Goal: Task Accomplishment & Management: Manage account settings

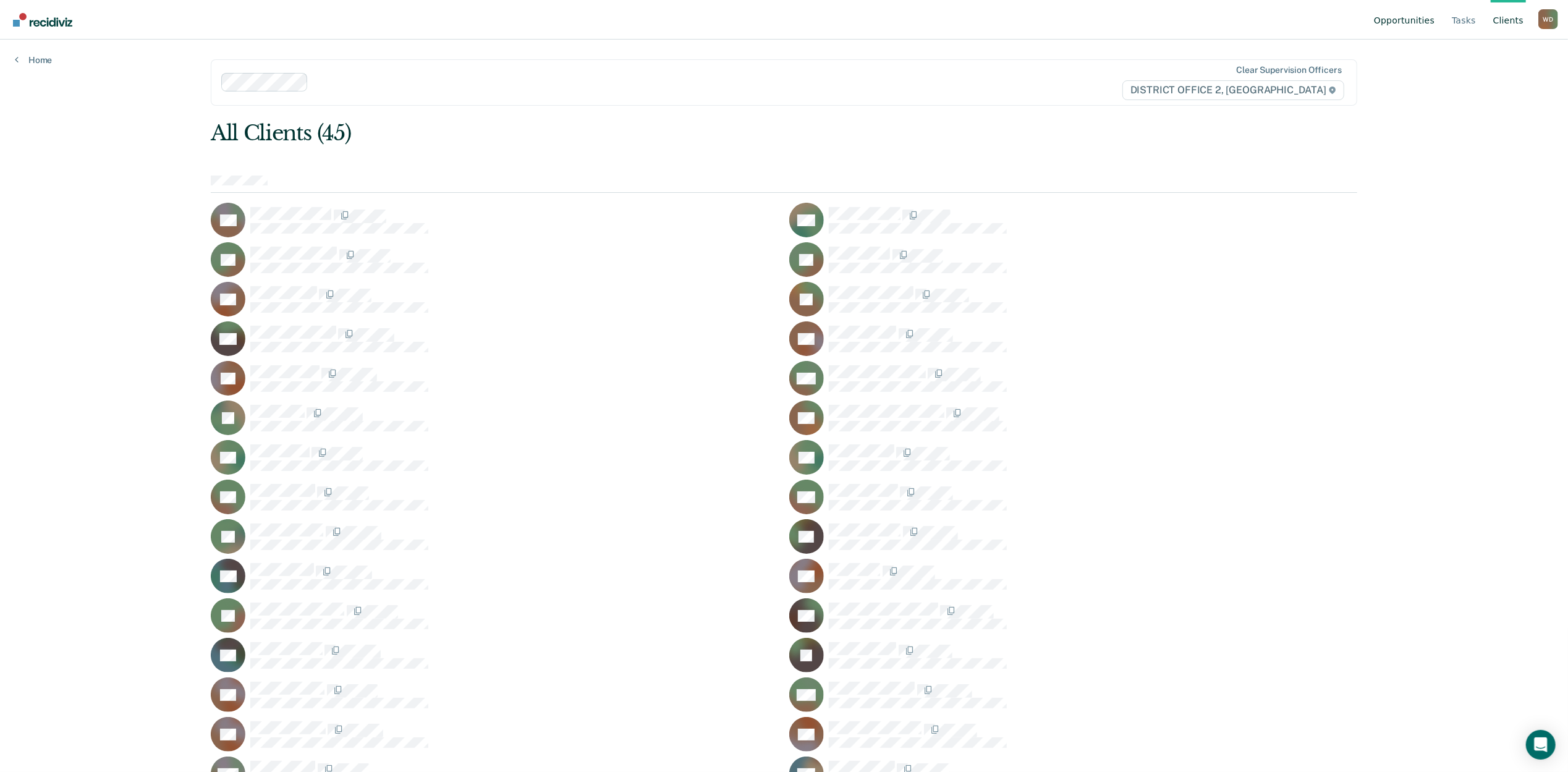
click at [1380, 32] on link "Opportunities" at bounding box center [1404, 19] width 66 height 40
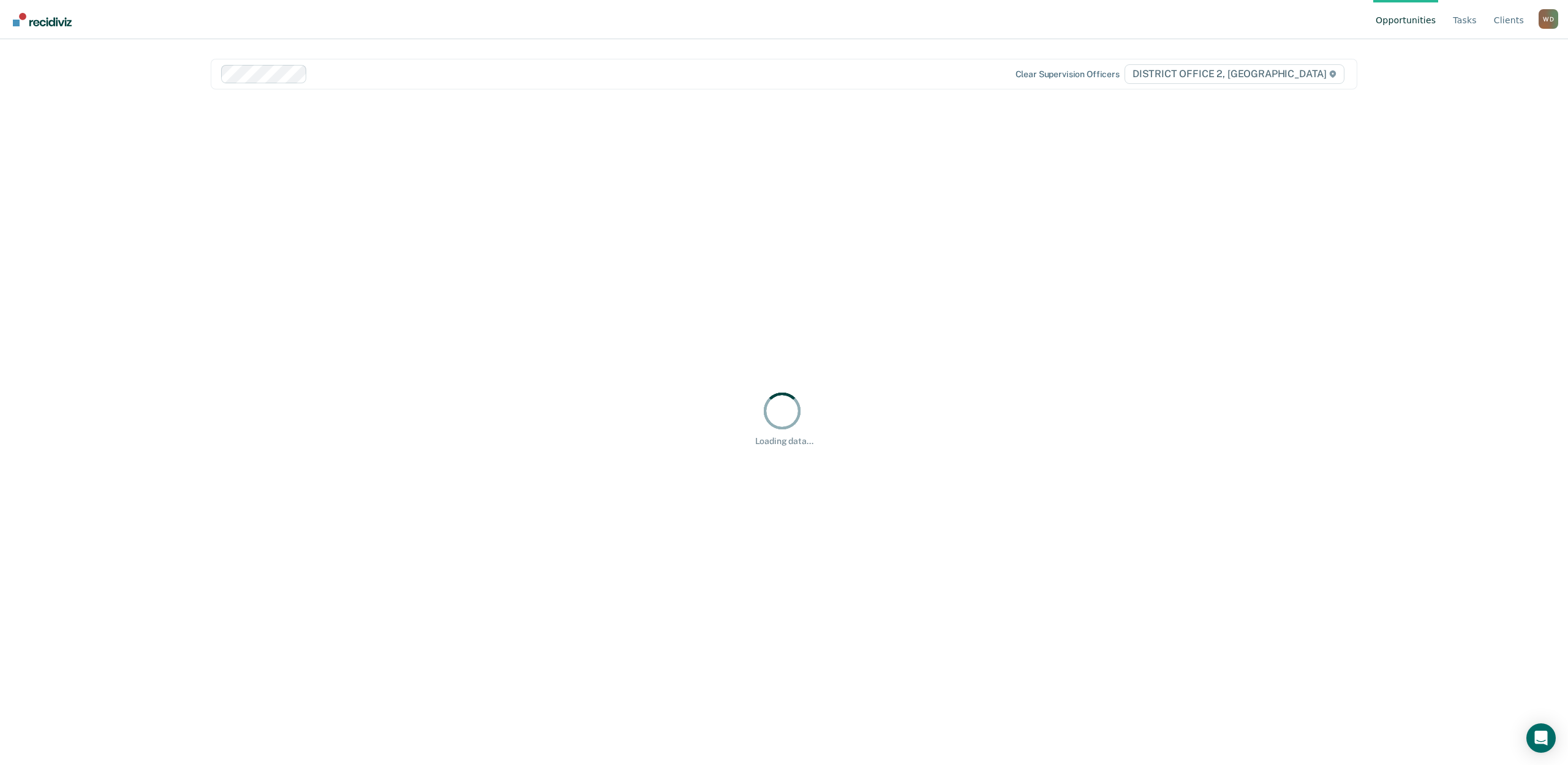
click at [1373, 18] on nav "Opportunities Tasks Client s Warnick, Dallin W D Profile How it works Log Out" at bounding box center [784, 19] width 1548 height 39
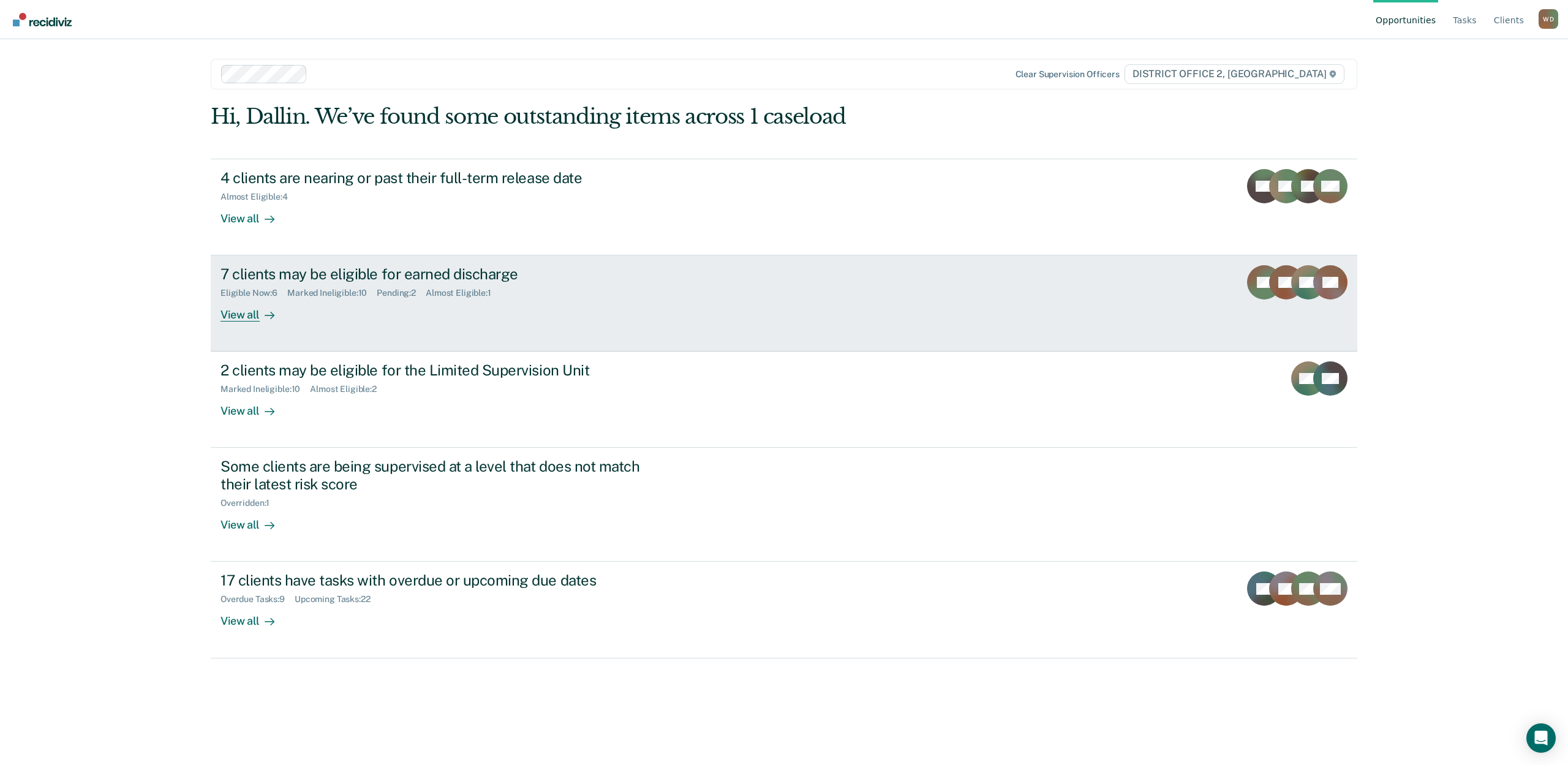
click at [238, 316] on div "View all" at bounding box center [254, 310] width 69 height 24
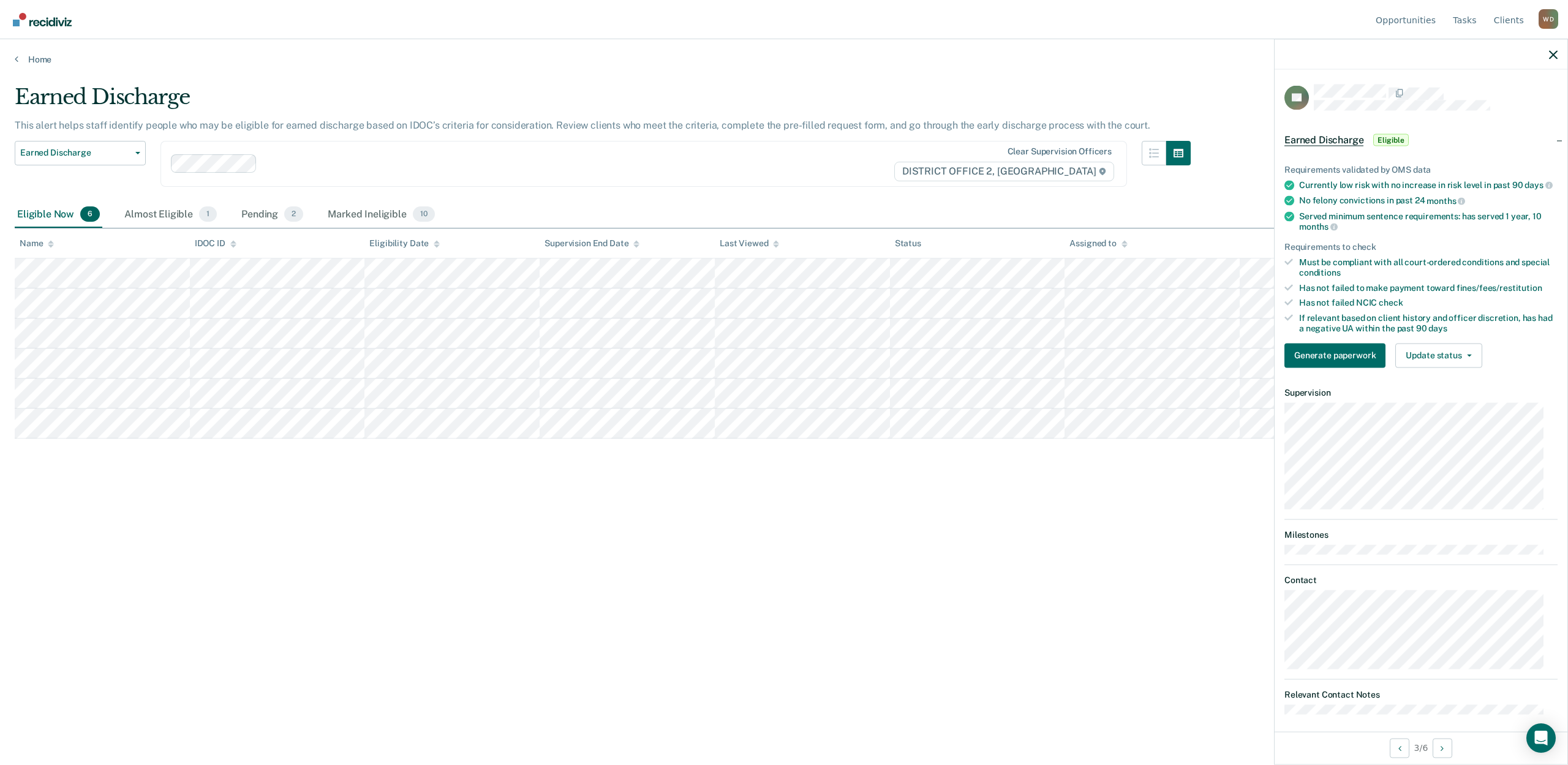
click at [1158, 529] on div "Earned Discharge This alert helps staff identify people who may be eligible for…" at bounding box center [784, 378] width 1539 height 588
click at [1551, 51] on icon "button" at bounding box center [1553, 54] width 8 height 8
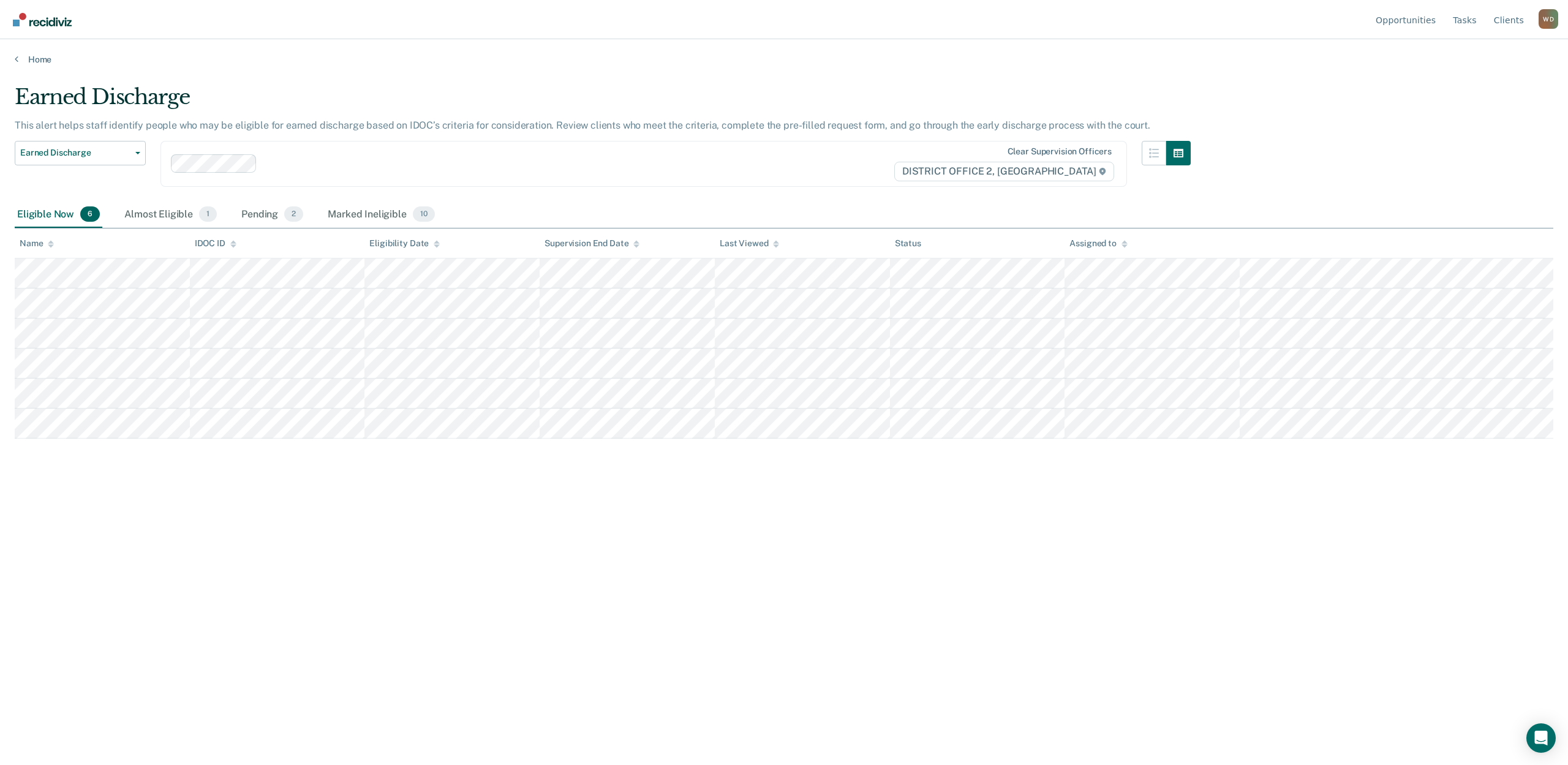
click at [572, 535] on div "Earned Discharge This alert helps staff identify people who may be eligible for…" at bounding box center [784, 378] width 1539 height 588
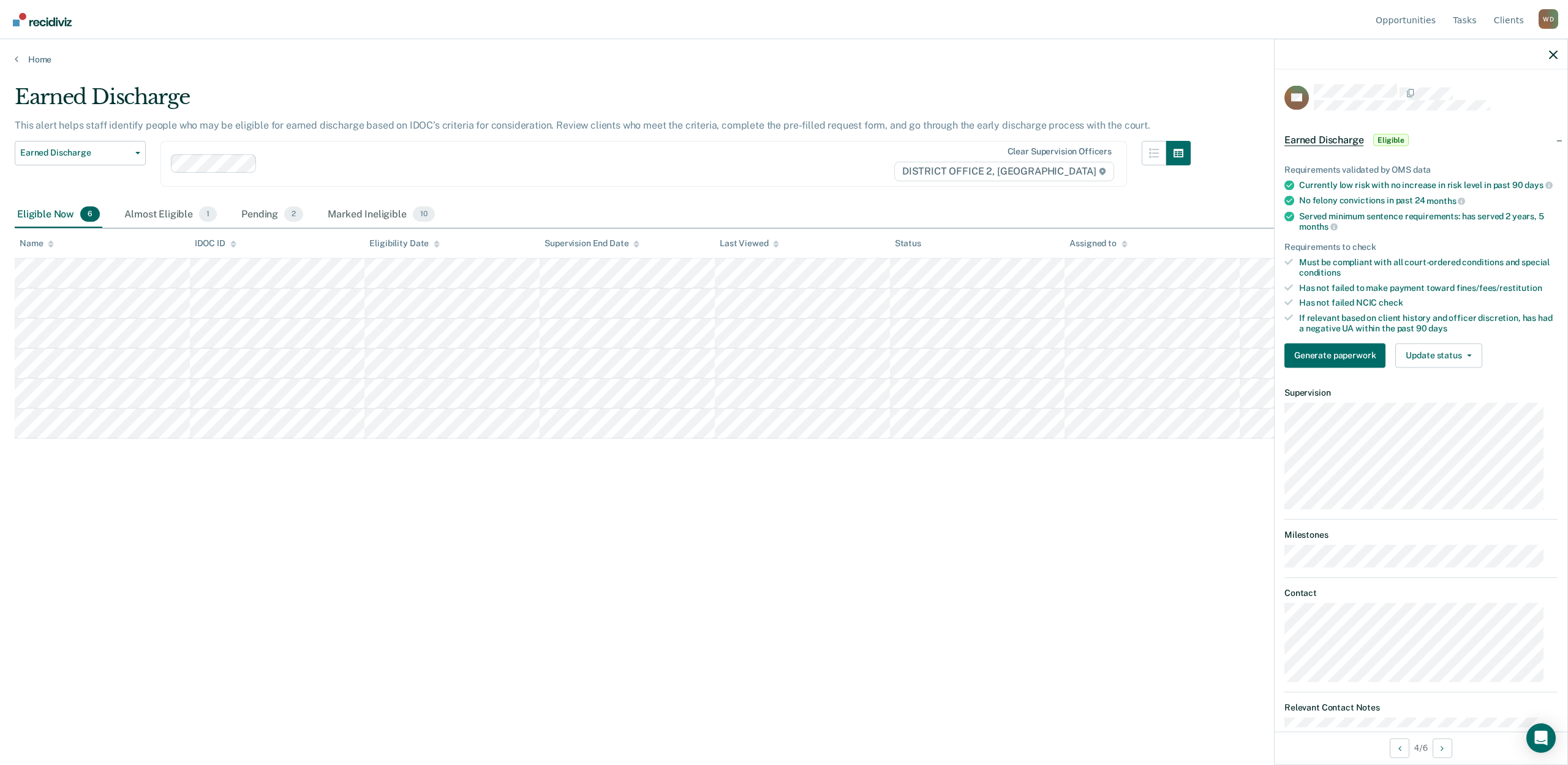
click at [1132, 571] on div "Earned Discharge This alert helps staff identify people who may be eligible for…" at bounding box center [784, 378] width 1539 height 588
click at [183, 216] on div "Almost Eligible 1" at bounding box center [171, 215] width 97 height 27
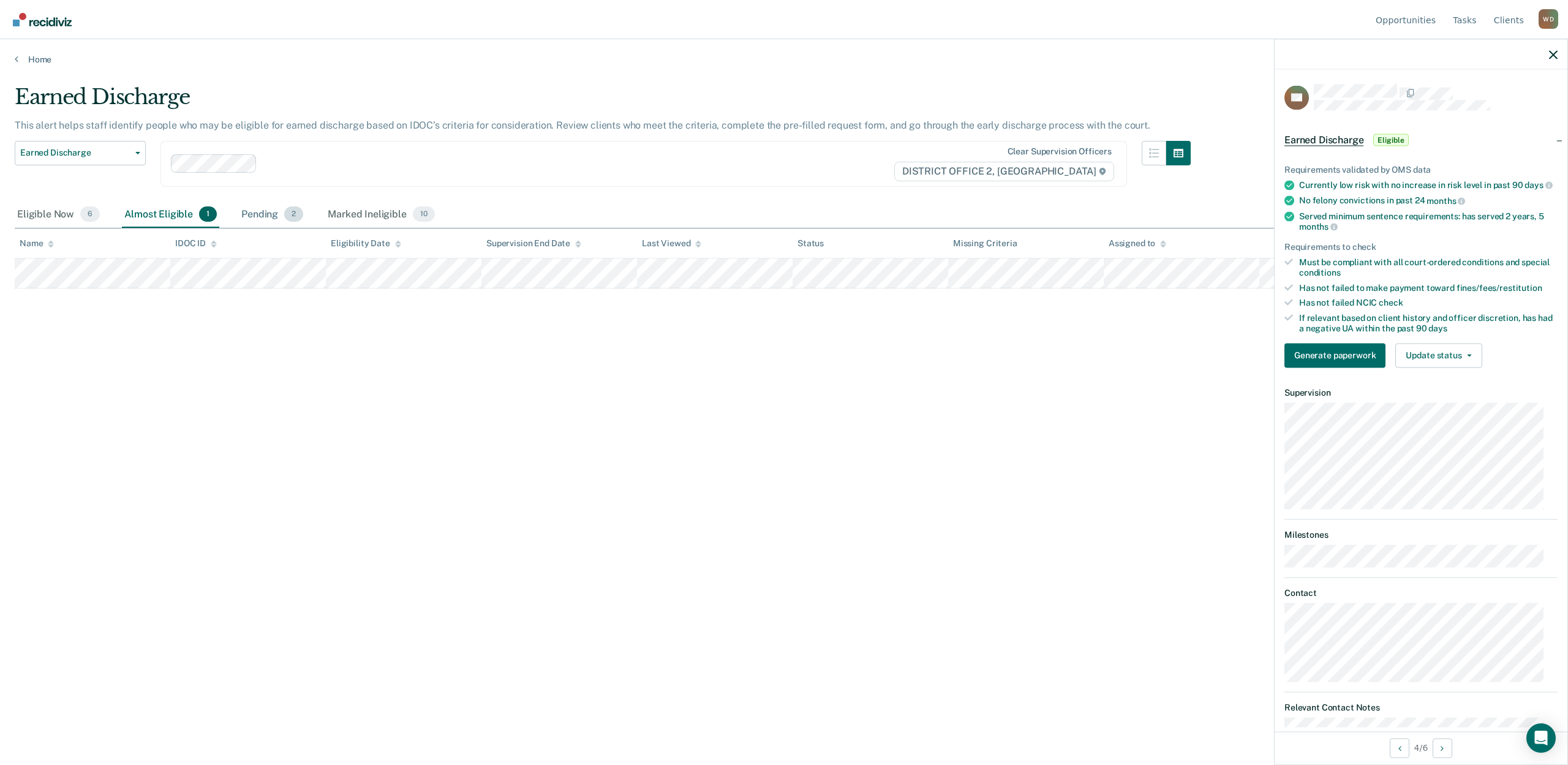
click at [263, 217] on div "Pending 2" at bounding box center [272, 215] width 67 height 27
click at [359, 209] on div "Marked Ineligible 10" at bounding box center [380, 215] width 111 height 27
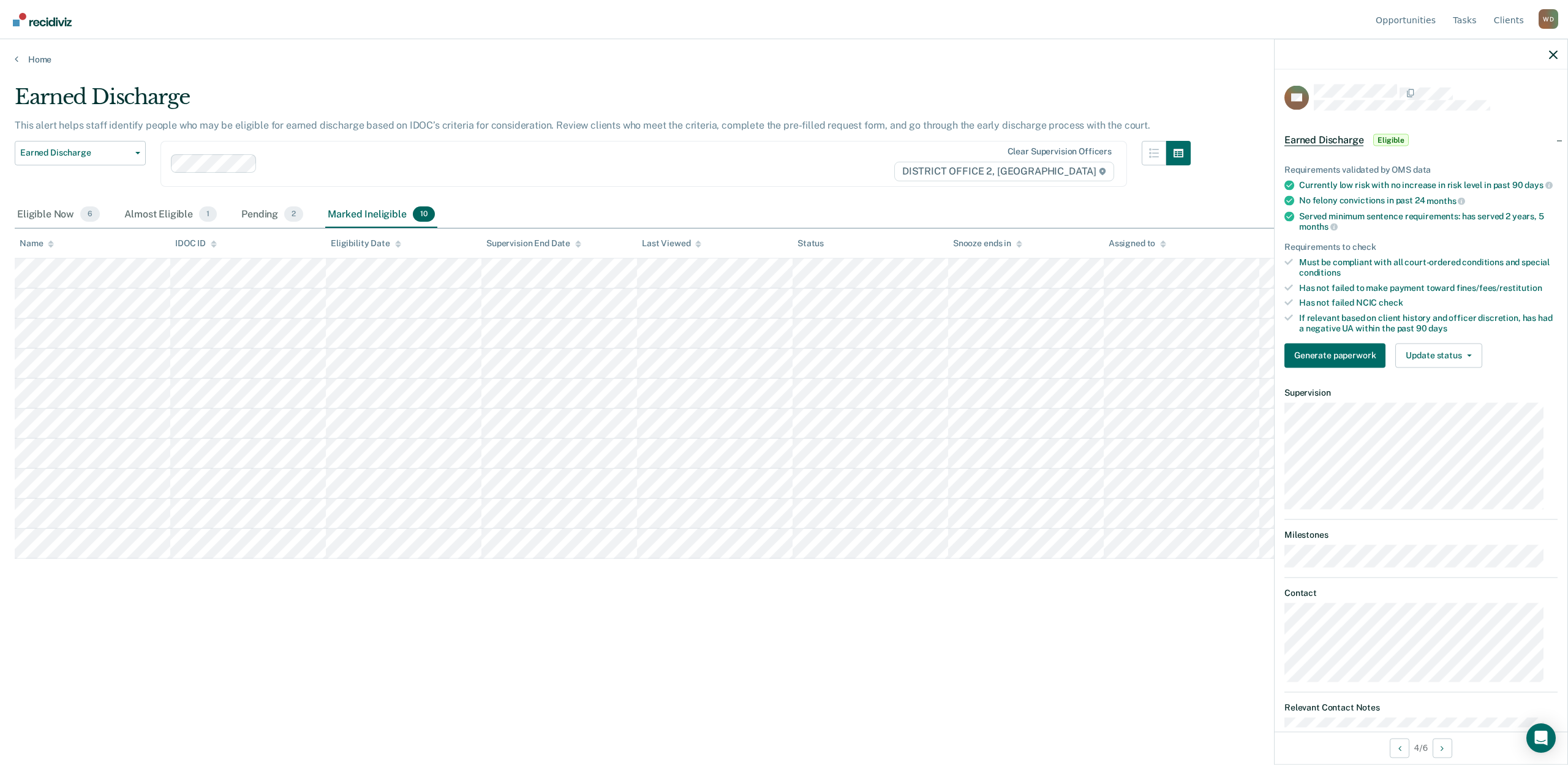
click at [234, 212] on div "Eligible Now 6 Almost Eligible 1 Pending 2 Marked Ineligible 10" at bounding box center [226, 215] width 423 height 27
click at [248, 212] on div "Pending 2" at bounding box center [272, 215] width 67 height 27
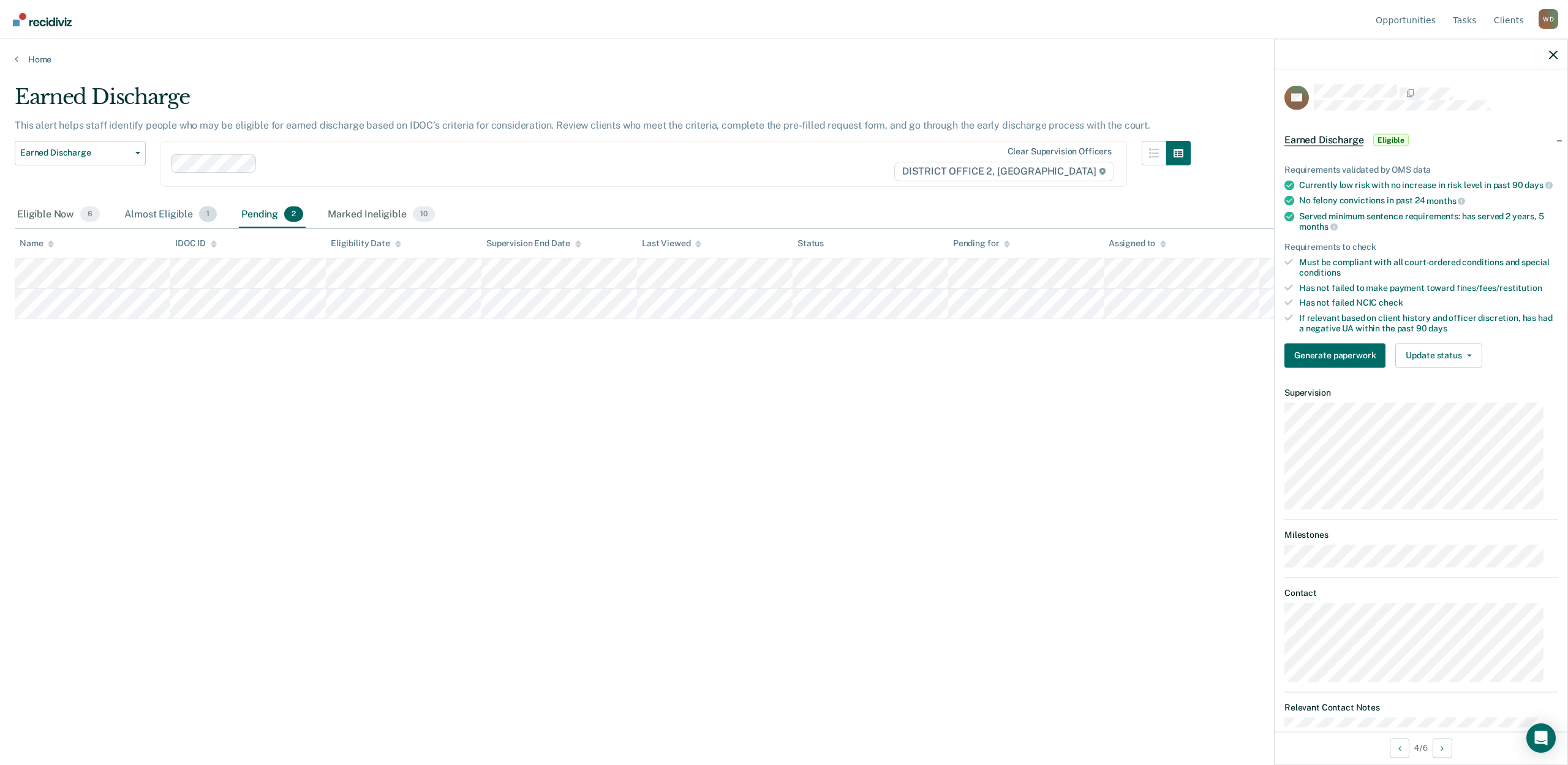
click at [142, 217] on div "Almost Eligible 1" at bounding box center [171, 215] width 97 height 27
click at [15, 216] on div "Eligible Now 6" at bounding box center [59, 215] width 88 height 27
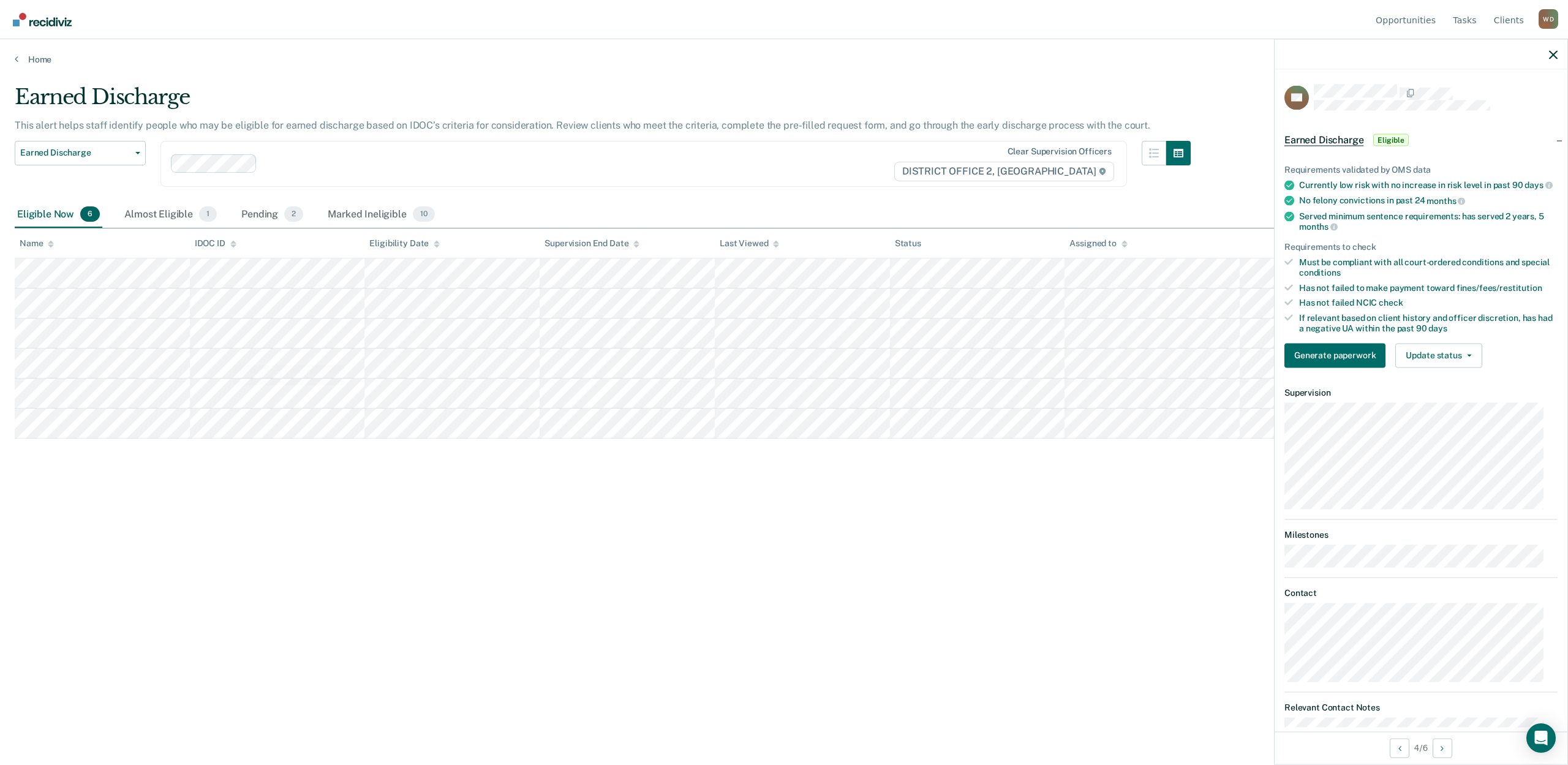
click at [375, 516] on div "Earned Discharge This alert helps staff identify people who may be eligible for…" at bounding box center [784, 378] width 1539 height 588
click at [1553, 52] on icon "button" at bounding box center [1553, 54] width 8 height 8
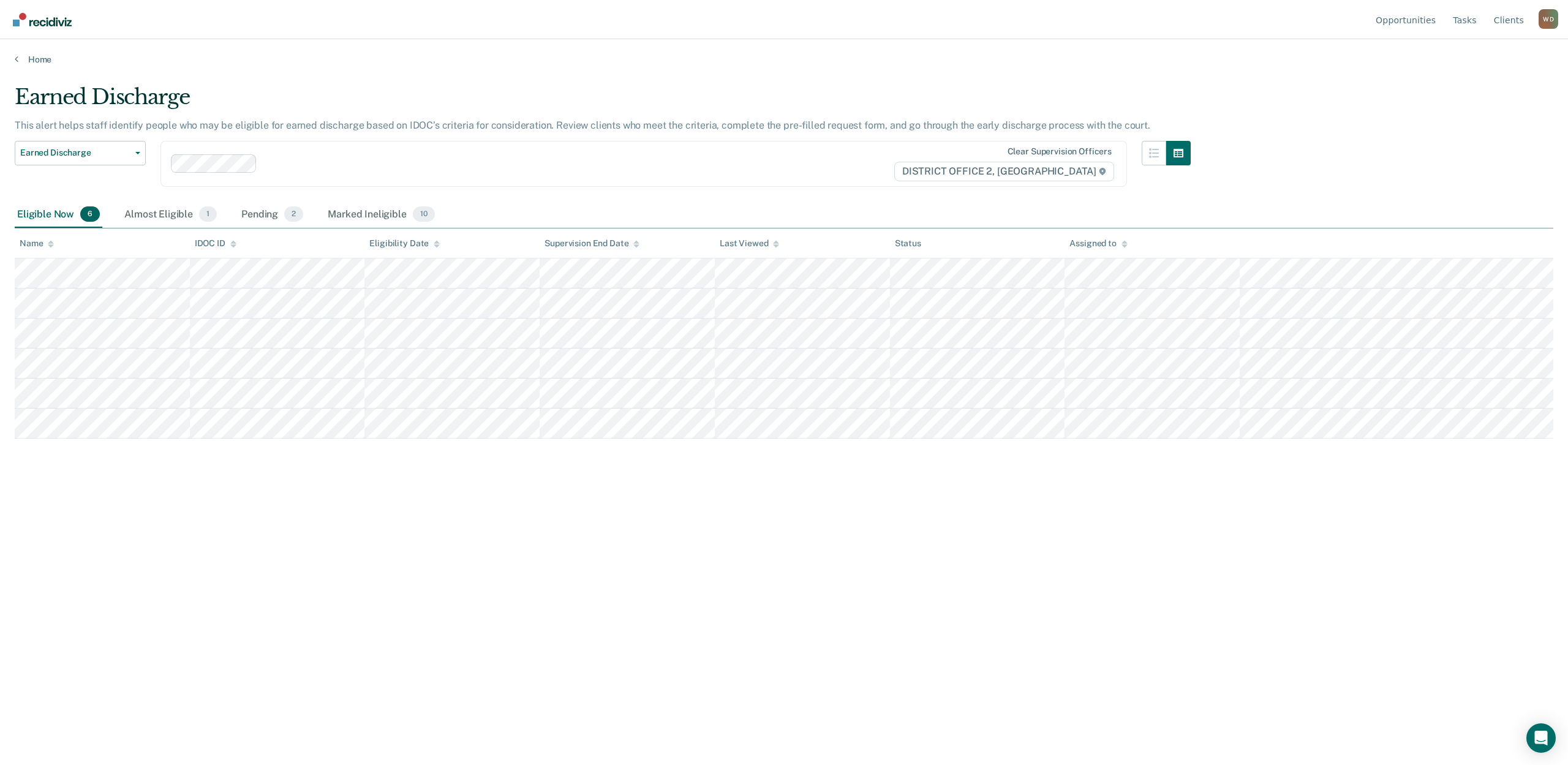
click at [380, 554] on div "Earned Discharge This alert helps staff identify people who may be eligible for…" at bounding box center [784, 378] width 1539 height 588
click at [106, 156] on span "Earned Discharge" at bounding box center [75, 152] width 111 height 10
click at [83, 221] on div "Limited Supervision Unit" at bounding box center [80, 221] width 111 height 19
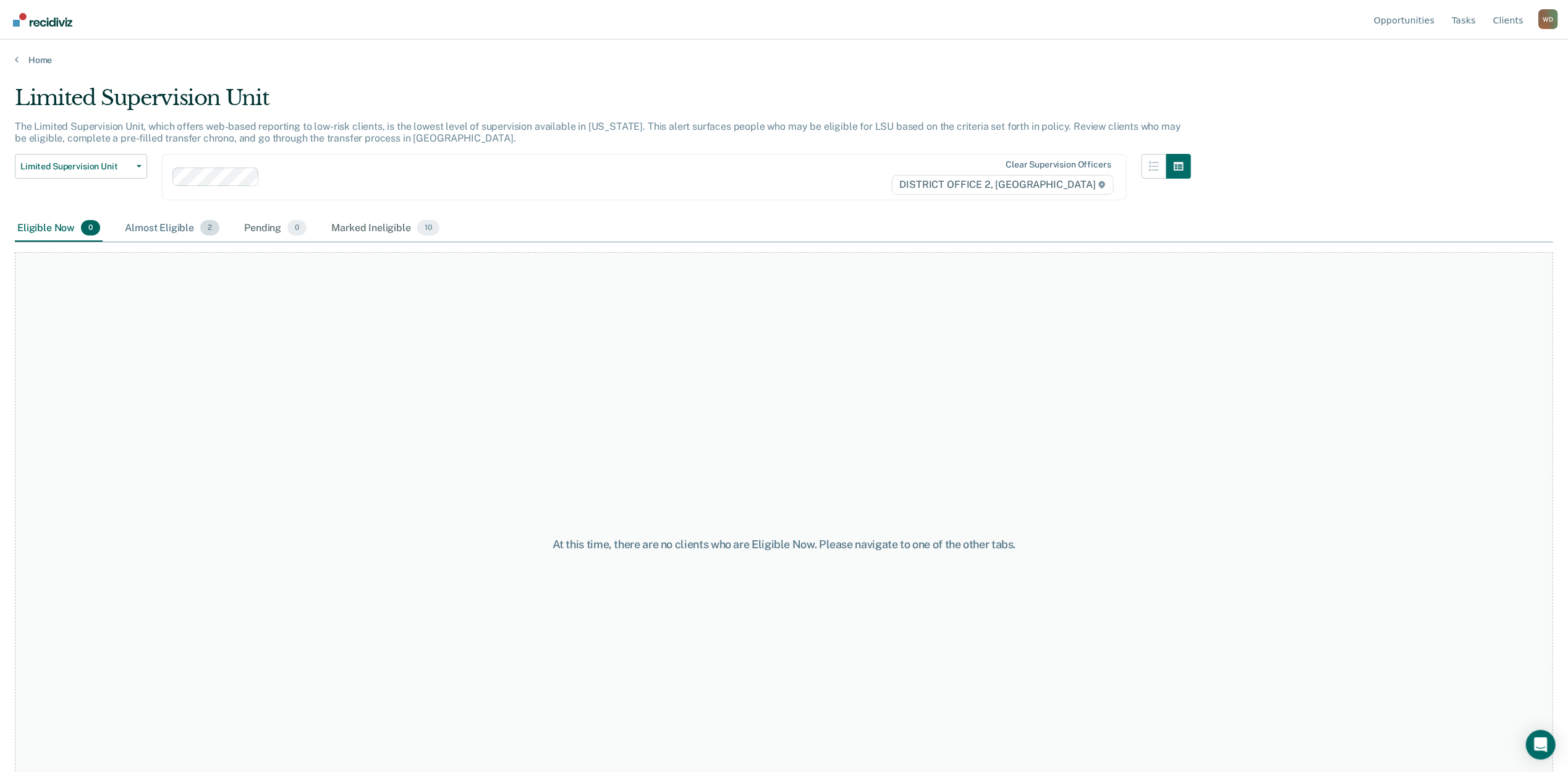
click at [155, 223] on div "Almost Eligible 2" at bounding box center [172, 229] width 100 height 27
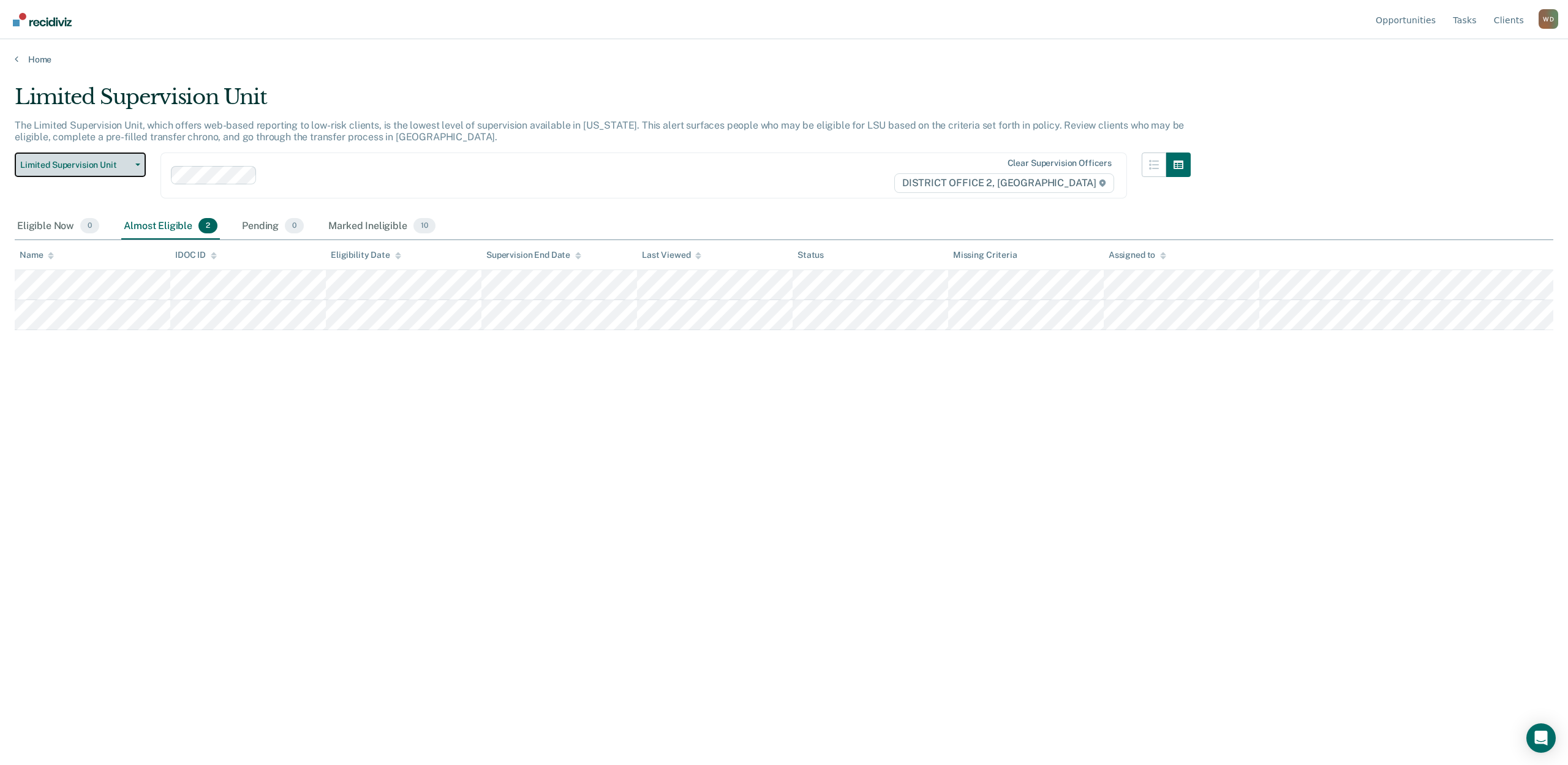
click at [79, 172] on button "Limited Supervision Unit" at bounding box center [80, 164] width 131 height 24
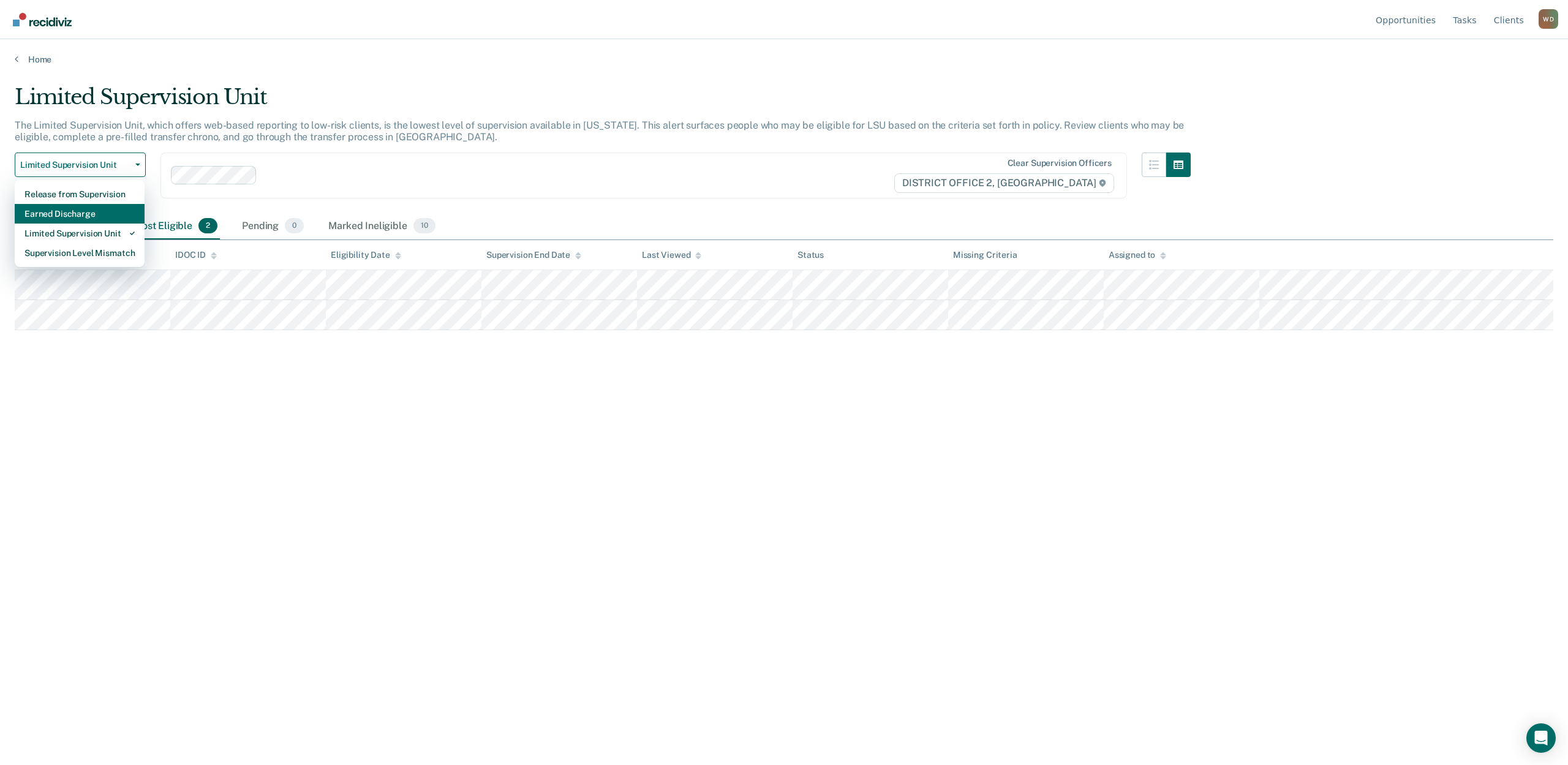
click at [86, 218] on div "Earned Discharge" at bounding box center [80, 213] width 111 height 19
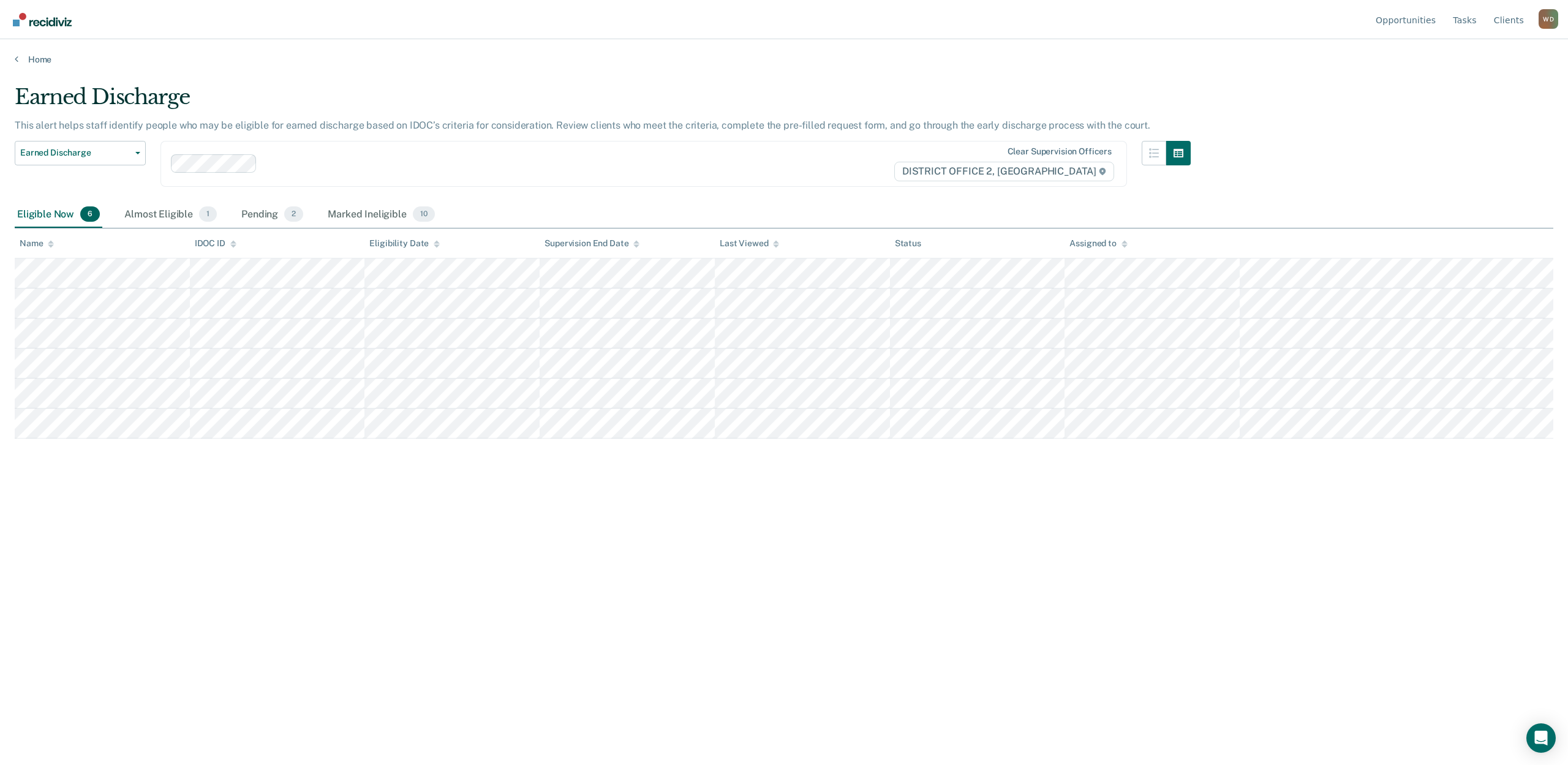
click at [187, 500] on div "Earned Discharge This alert helps staff identify people who may be eligible for…" at bounding box center [784, 378] width 1539 height 588
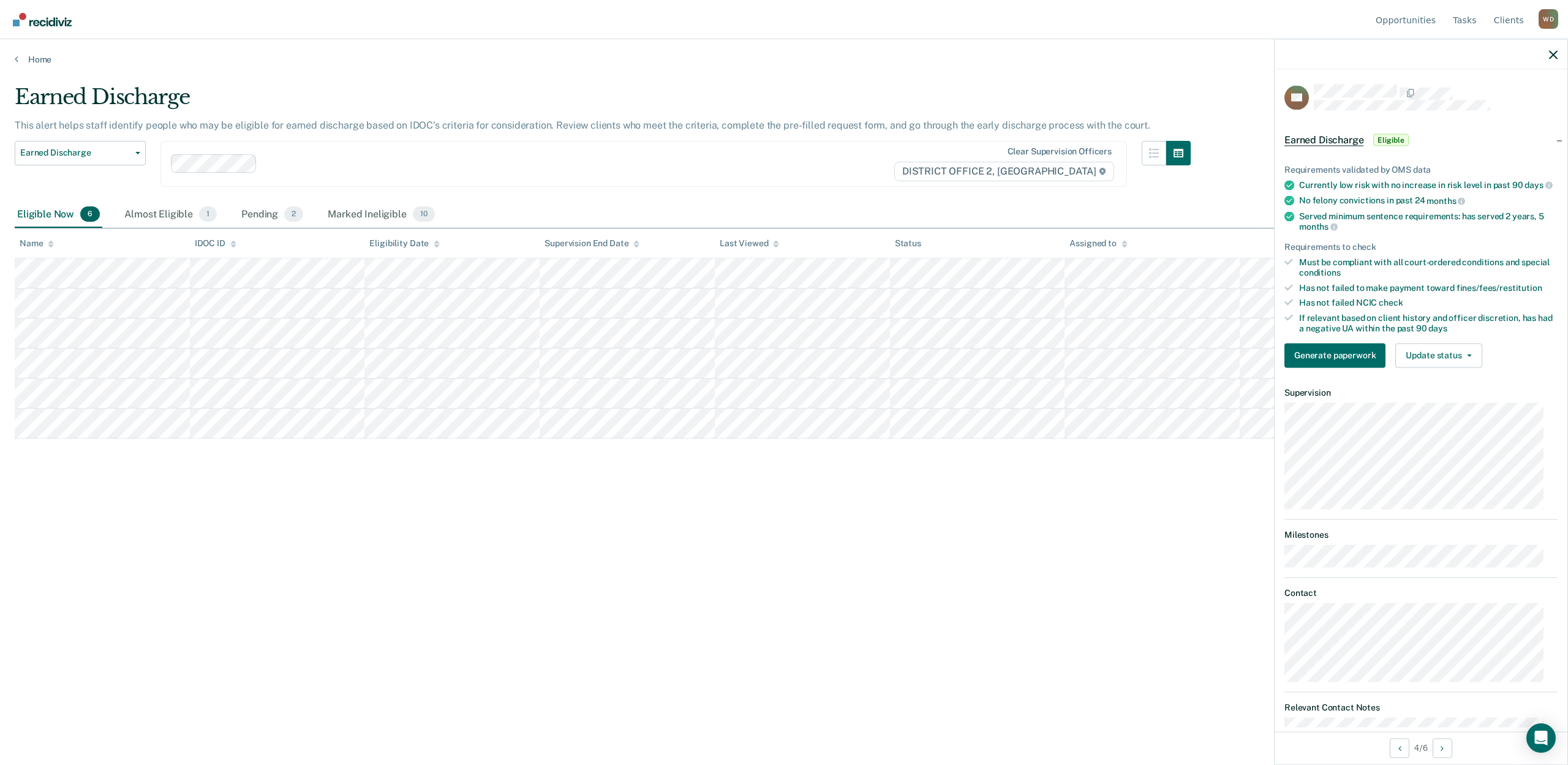
click at [1096, 595] on div "Earned Discharge This alert helps staff identify people who may be eligible for…" at bounding box center [784, 378] width 1539 height 588
click at [76, 542] on div "Earned Discharge This alert helps staff identify people who may be eligible for…" at bounding box center [784, 378] width 1539 height 588
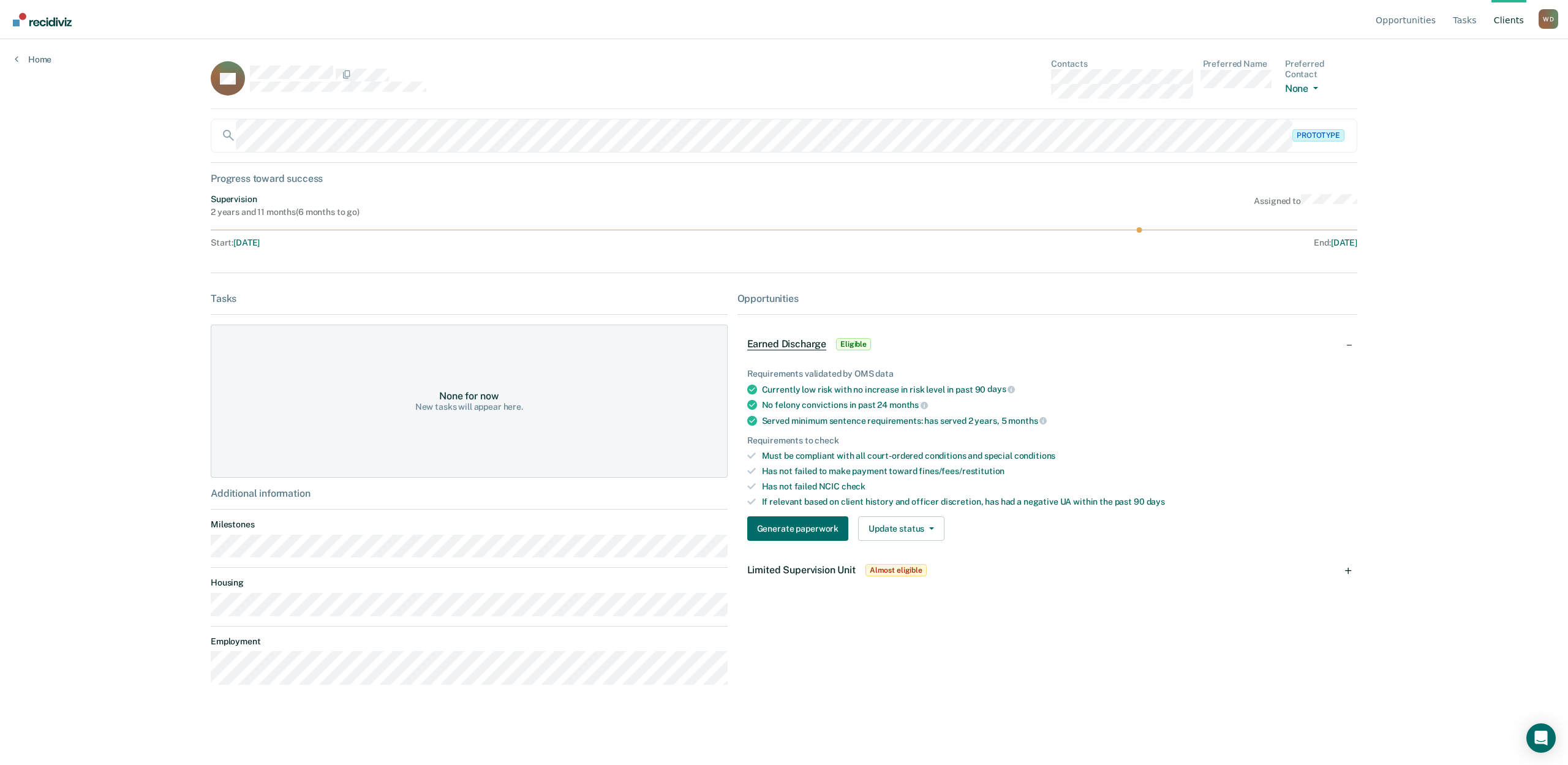
click at [1015, 738] on div "Opportunities Tasks Client s Warnick, Dallin W D Profile How it works Log Out H…" at bounding box center [784, 382] width 1568 height 765
click at [789, 527] on button "Generate paperwork" at bounding box center [798, 528] width 101 height 24
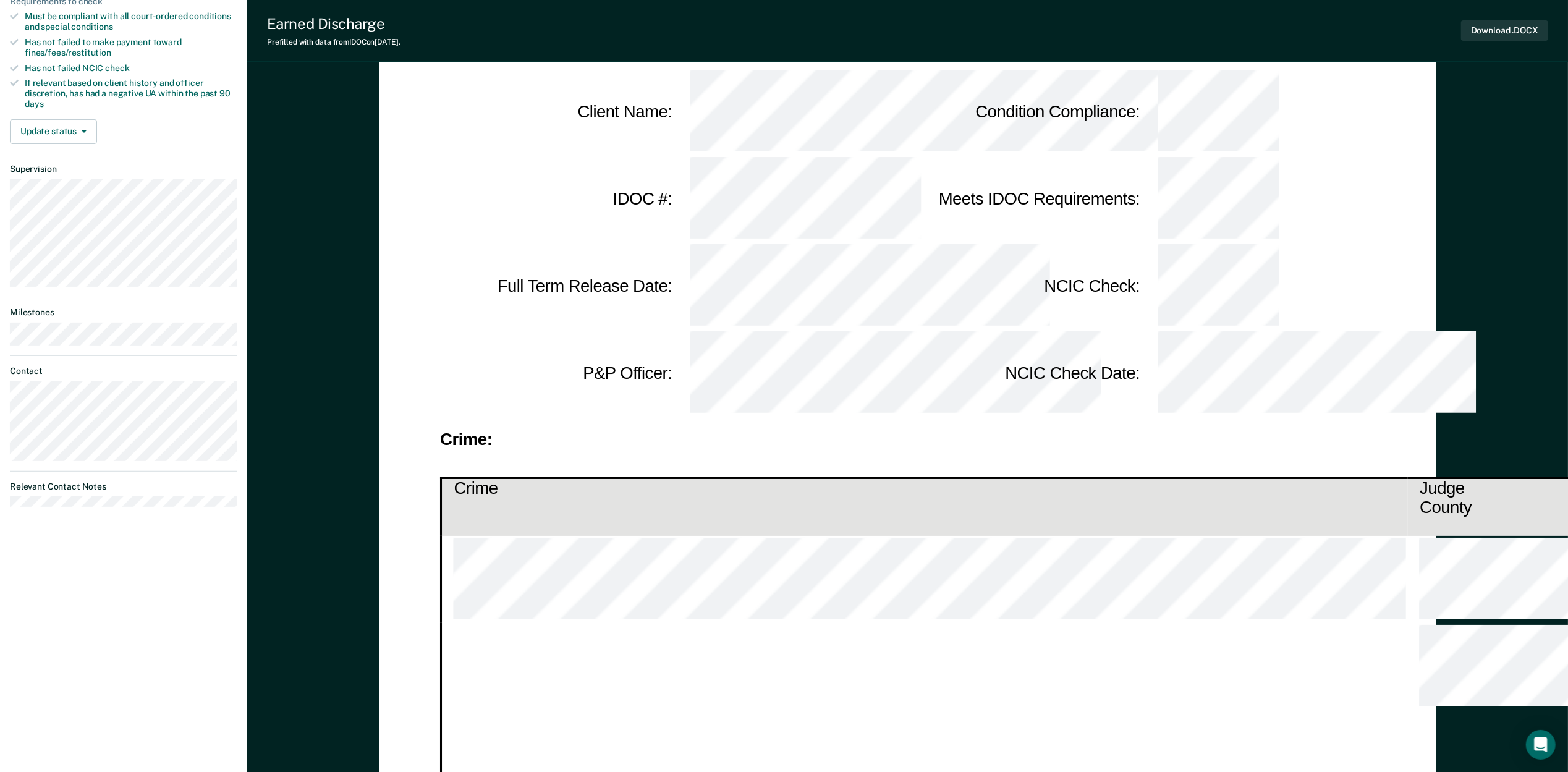
scroll to position [247, 0]
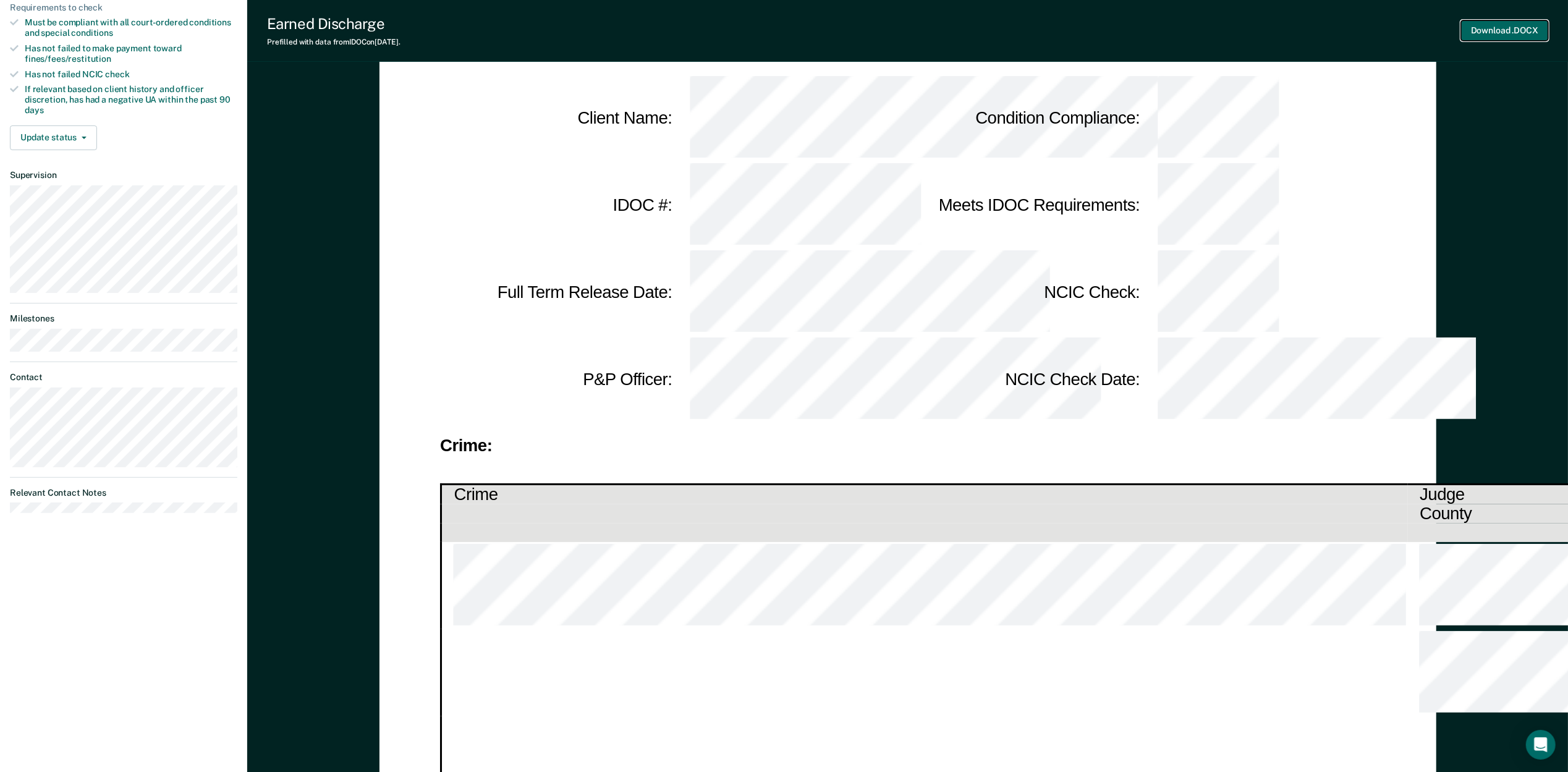
click at [1477, 35] on button "Download .DOCX" at bounding box center [1504, 30] width 87 height 20
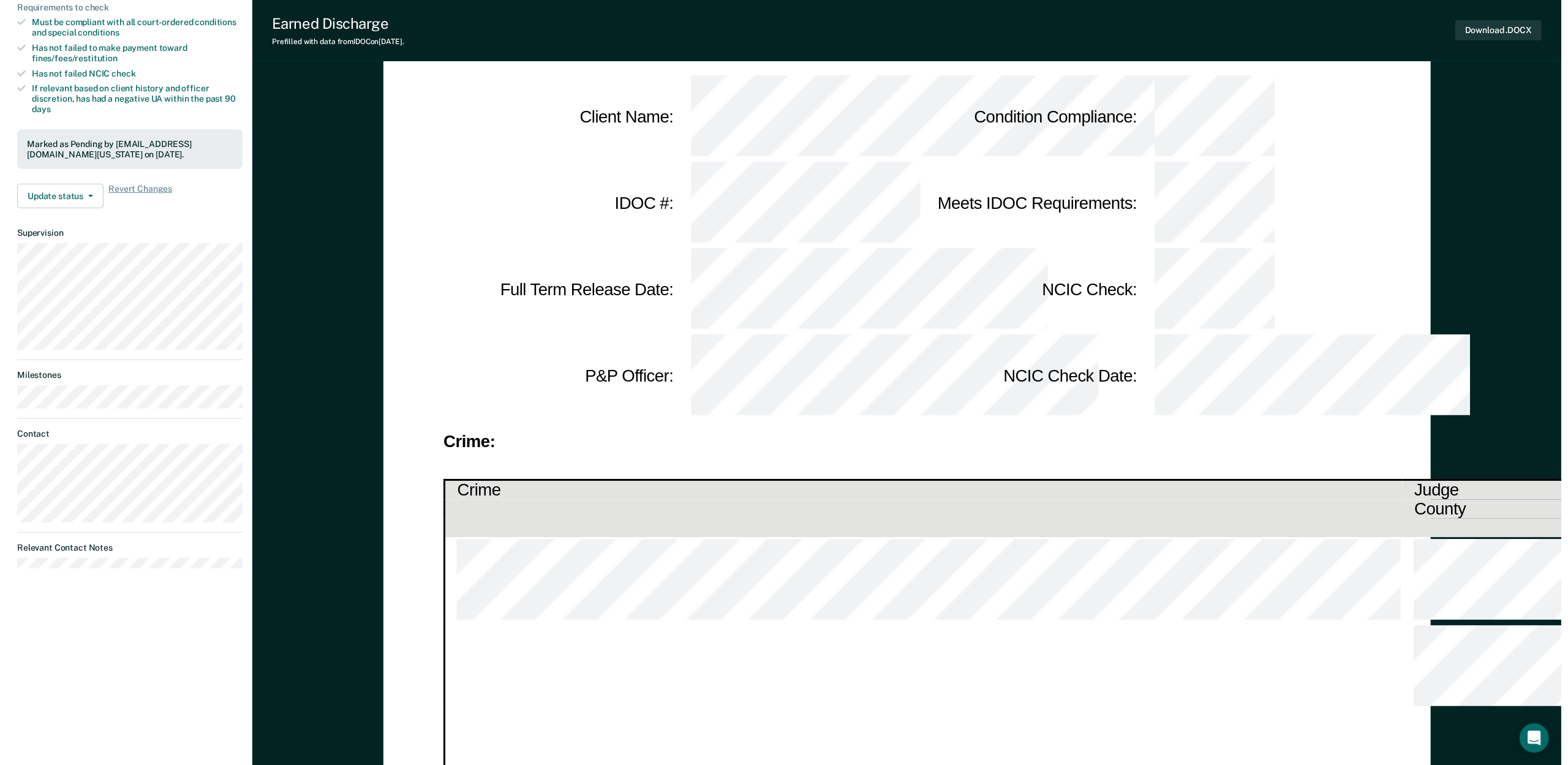
scroll to position [0, 0]
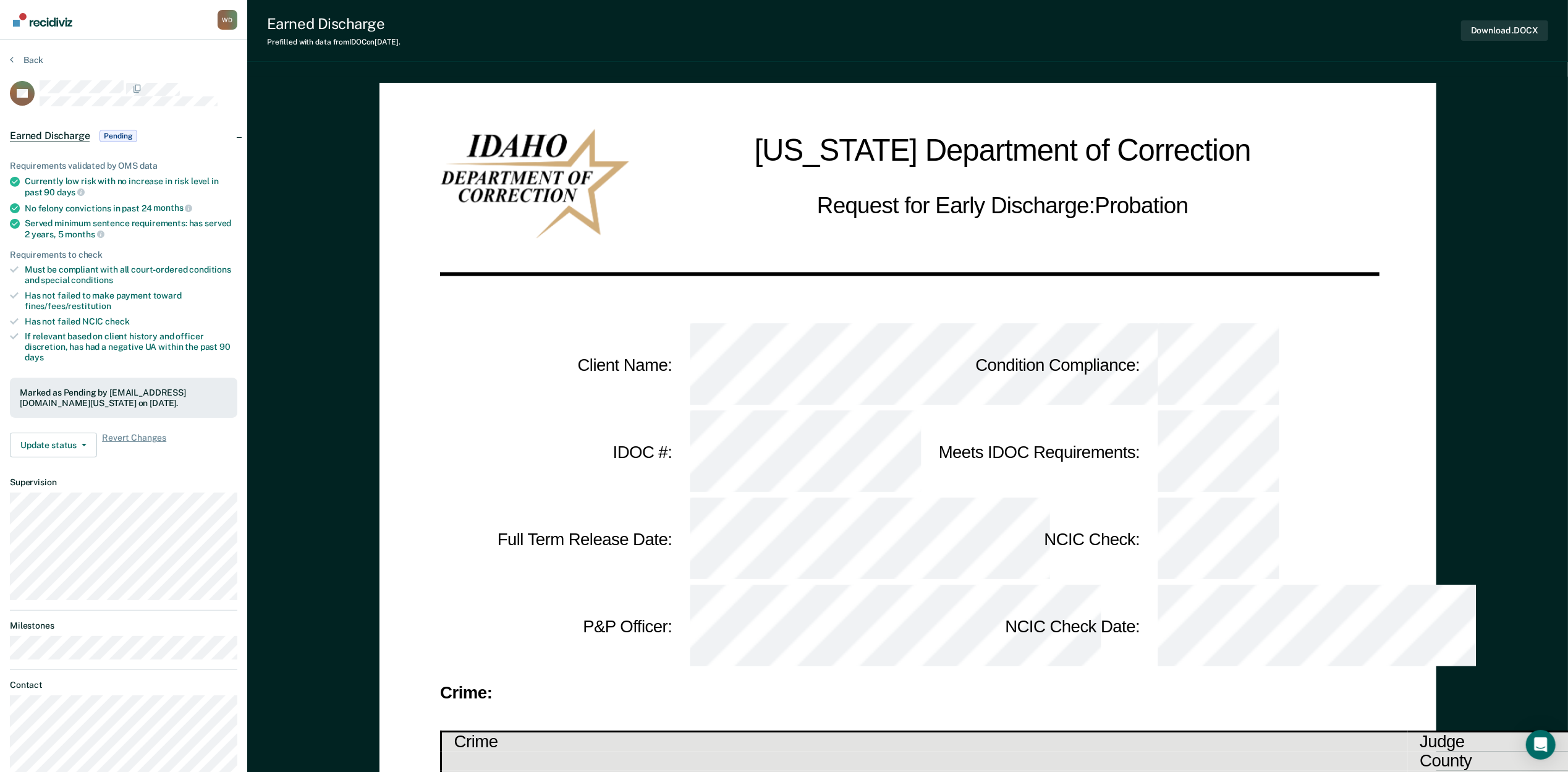
click at [40, 10] on link "Go to Recidiviz Home" at bounding box center [43, 19] width 66 height 39
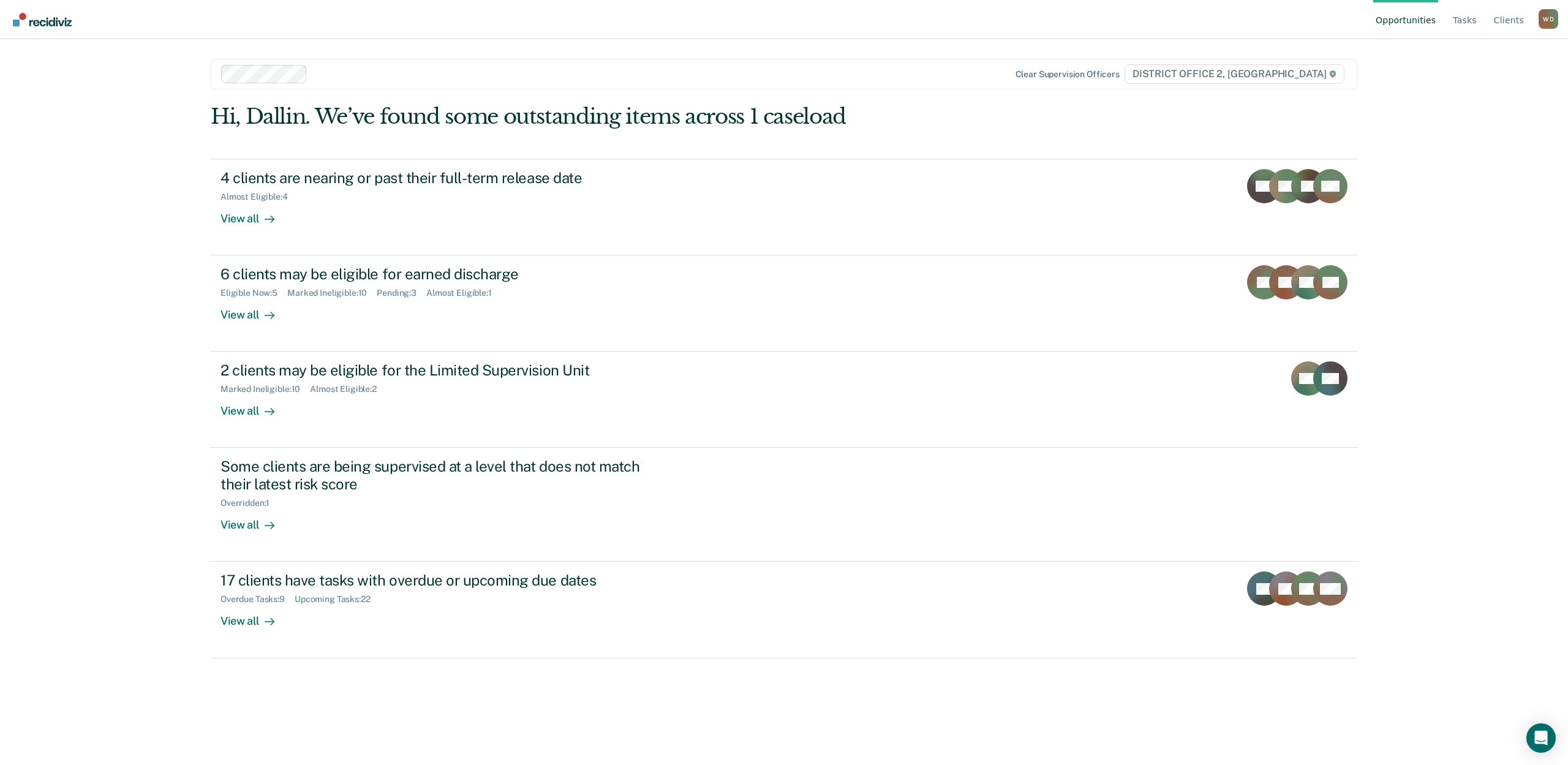
click at [1416, 13] on link "Opportunities" at bounding box center [1406, 19] width 65 height 39
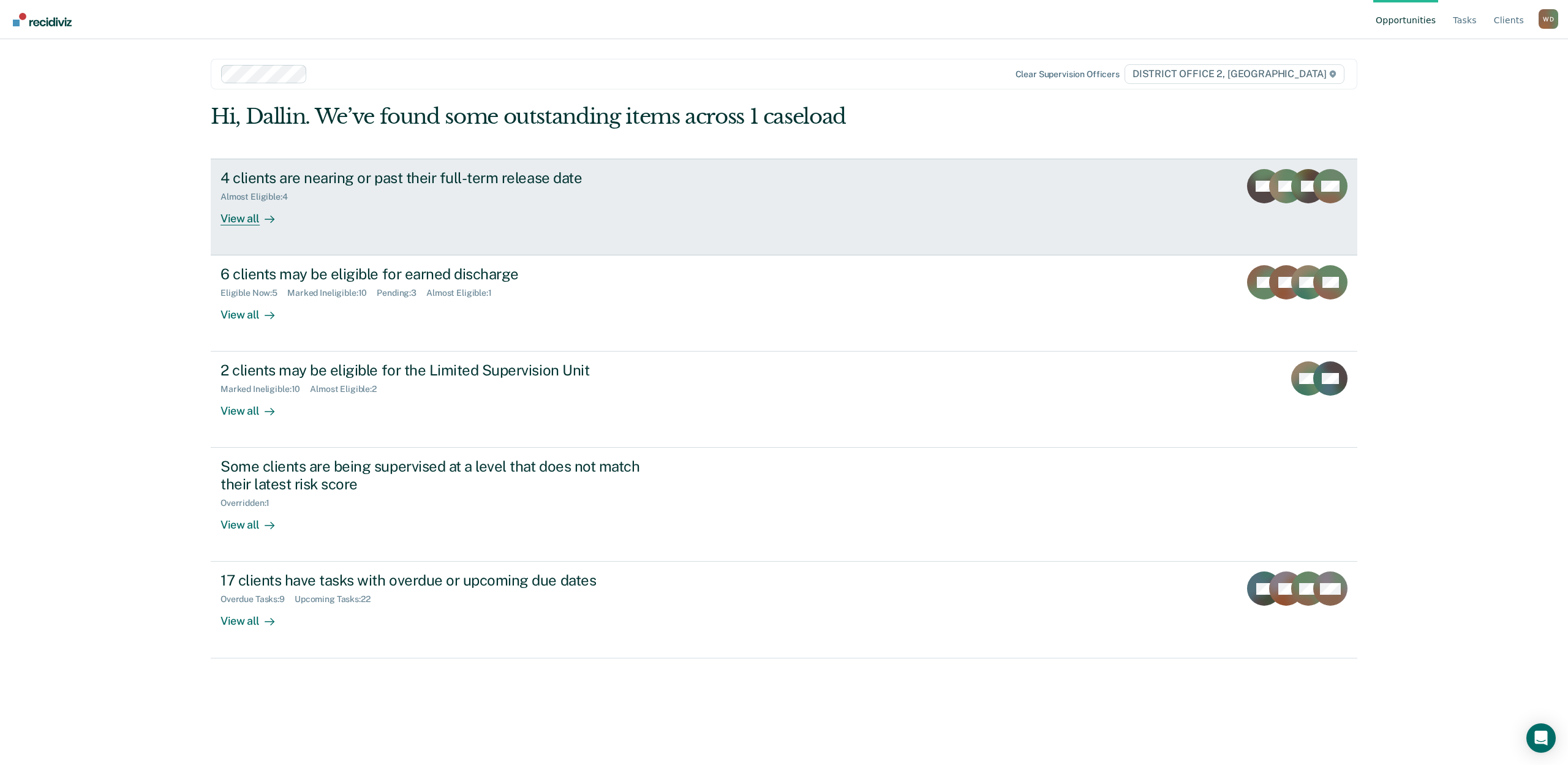
click at [230, 220] on div "View all" at bounding box center [254, 213] width 69 height 24
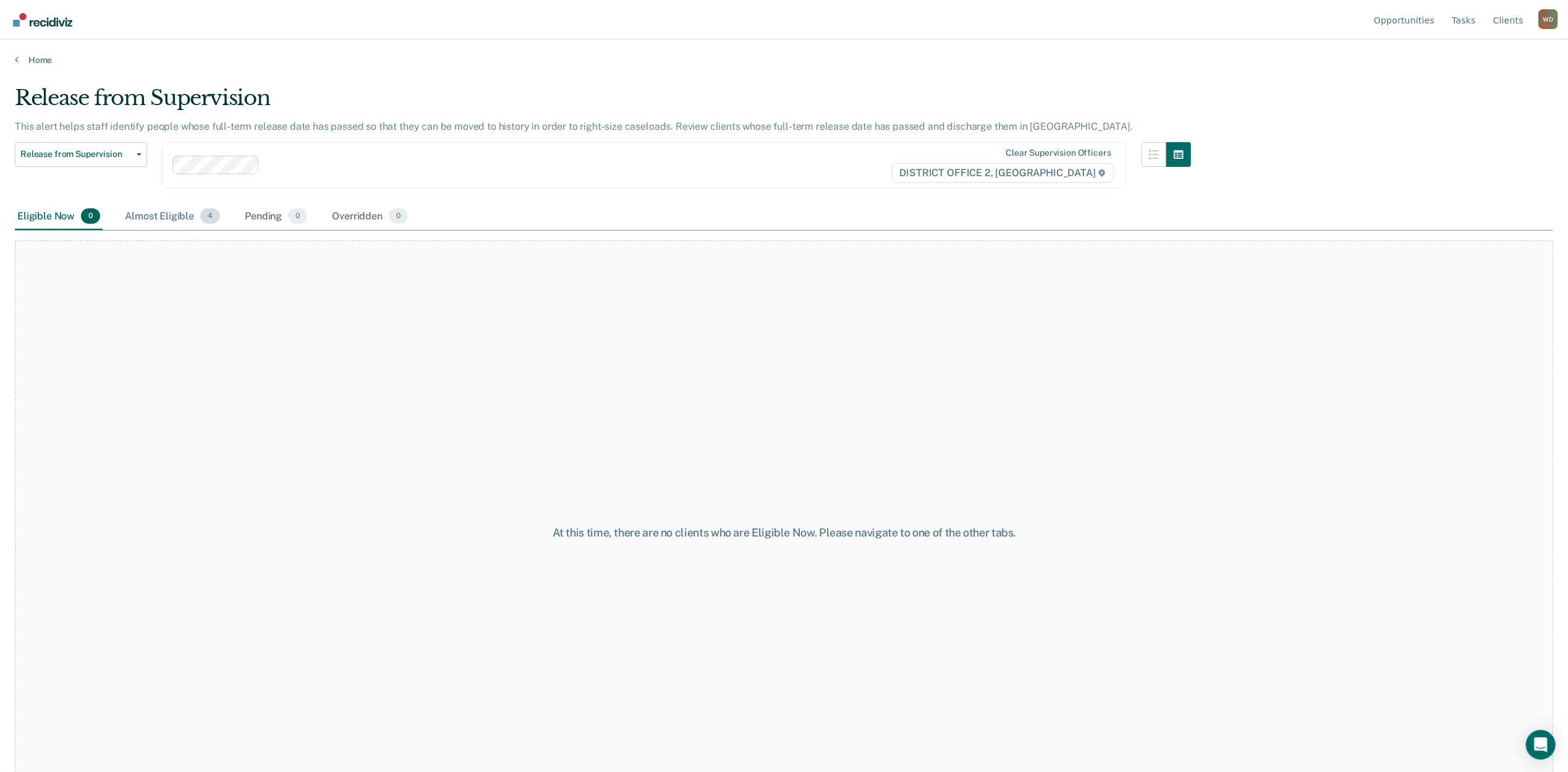
click at [161, 221] on div "Almost Eligible 4" at bounding box center [172, 217] width 101 height 27
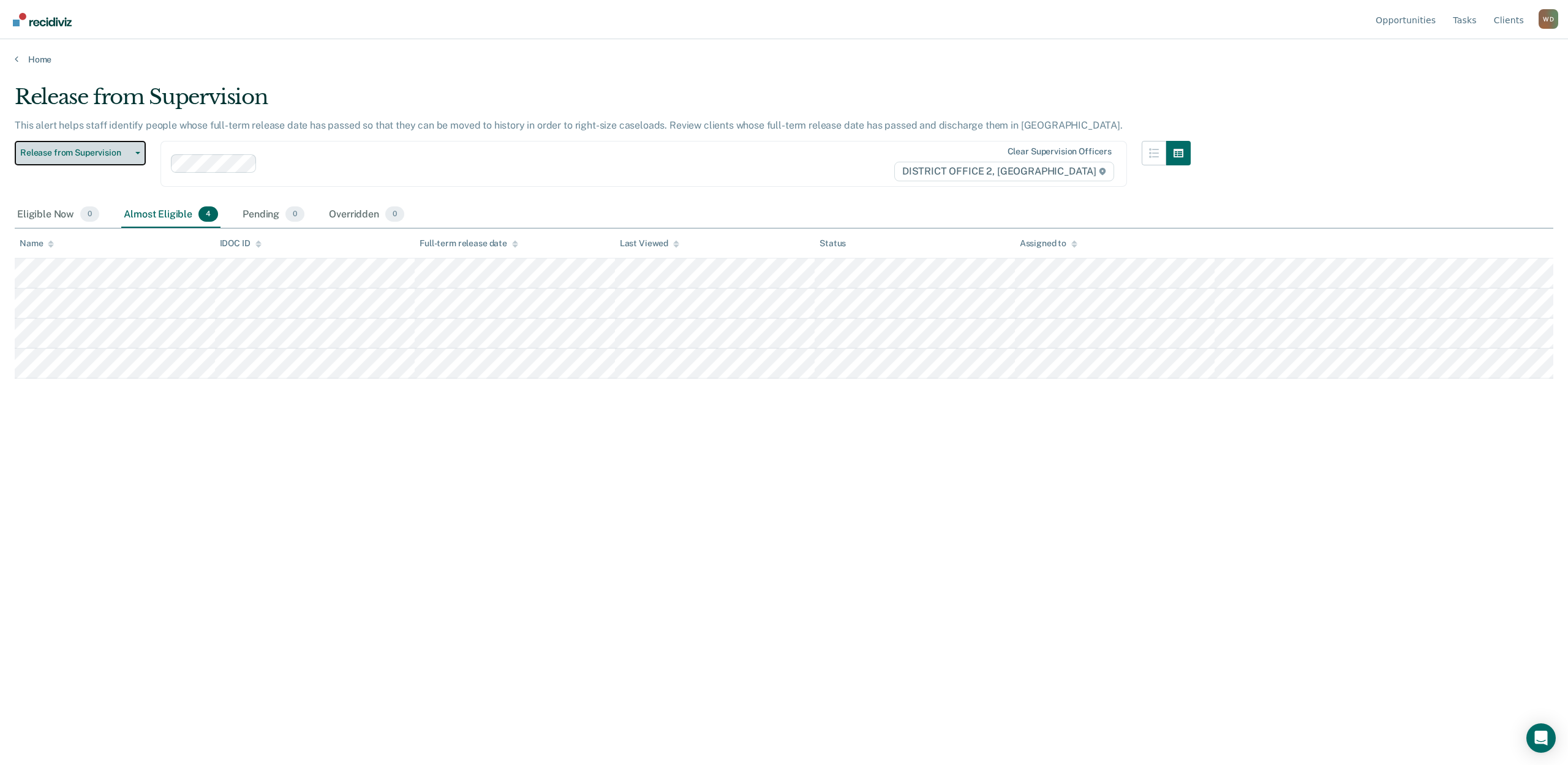
click at [40, 158] on button "Release from Supervision" at bounding box center [80, 152] width 131 height 24
click at [172, 483] on div "Release from Supervision This alert helps staff identify people whose full-term…" at bounding box center [784, 378] width 1539 height 588
click at [67, 155] on span "Release from Supervision" at bounding box center [75, 152] width 111 height 10
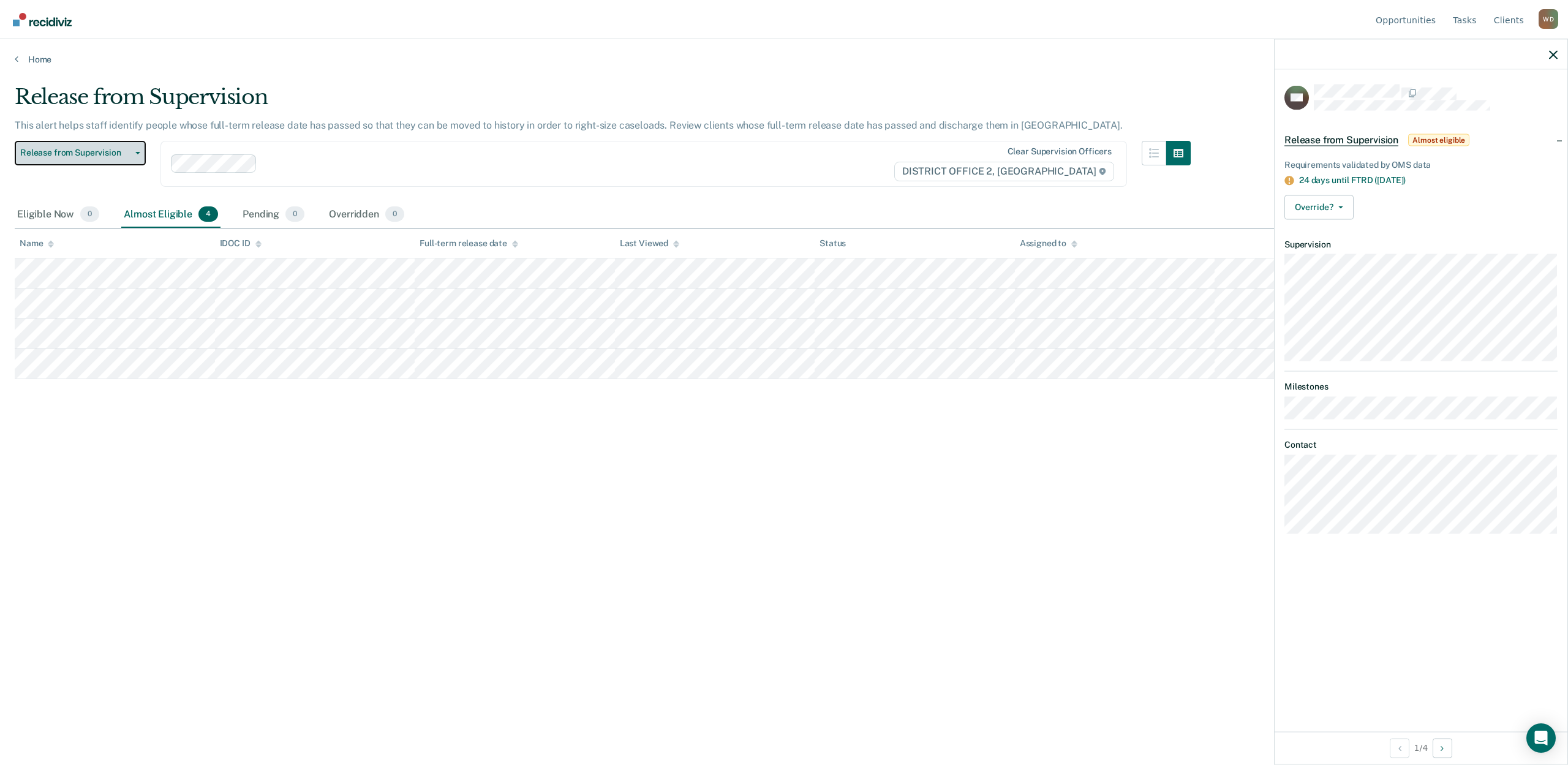
click at [57, 153] on span "Release from Supervision" at bounding box center [75, 152] width 111 height 10
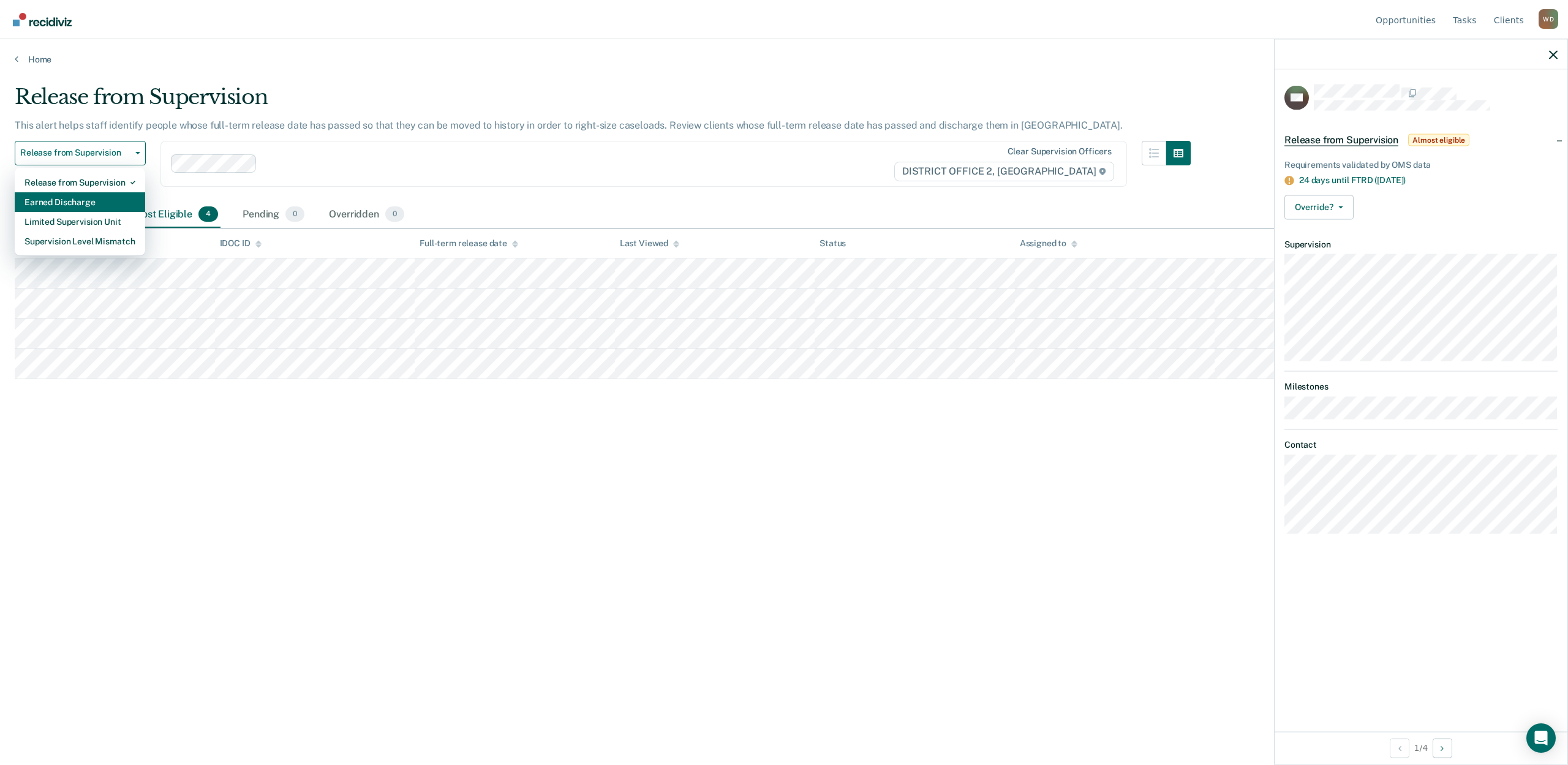
click at [69, 203] on div "Earned Discharge" at bounding box center [80, 202] width 111 height 19
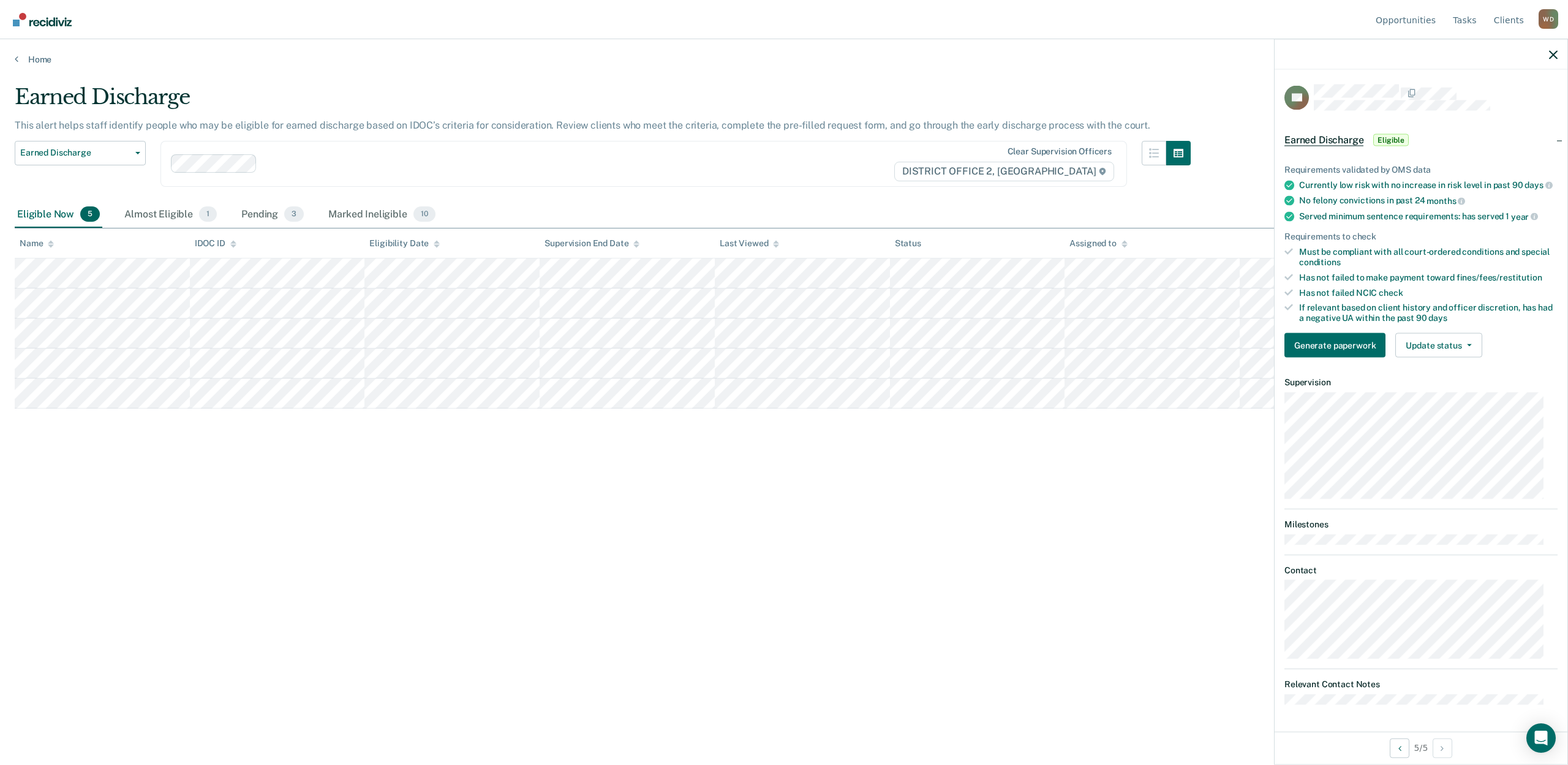
click at [108, 456] on div "Earned Discharge This alert helps staff identify people who may be eligible for…" at bounding box center [784, 378] width 1539 height 588
click at [1457, 353] on button "Update status" at bounding box center [1438, 345] width 86 height 24
click at [1448, 400] on button "Mark Ineligible" at bounding box center [1454, 393] width 118 height 19
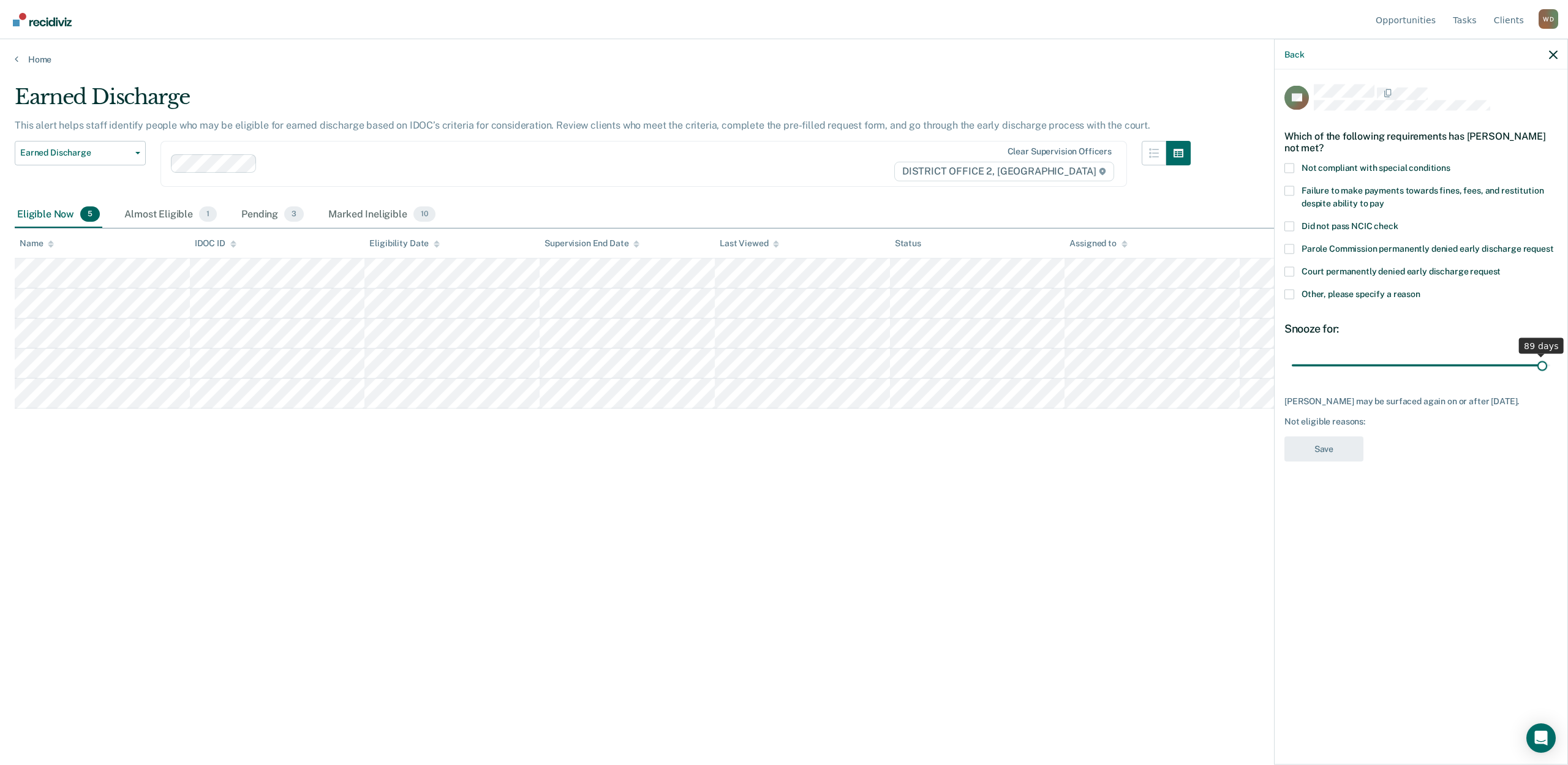
drag, startPoint x: 1370, startPoint y: 366, endPoint x: 1541, endPoint y: 368, distance: 171.0
type input "89"
click at [1541, 368] on input "range" at bounding box center [1421, 366] width 259 height 22
click at [1291, 295] on span at bounding box center [1289, 295] width 10 height 10
click at [1421, 290] on input "Other, please specify a reason" at bounding box center [1421, 290] width 0 height 0
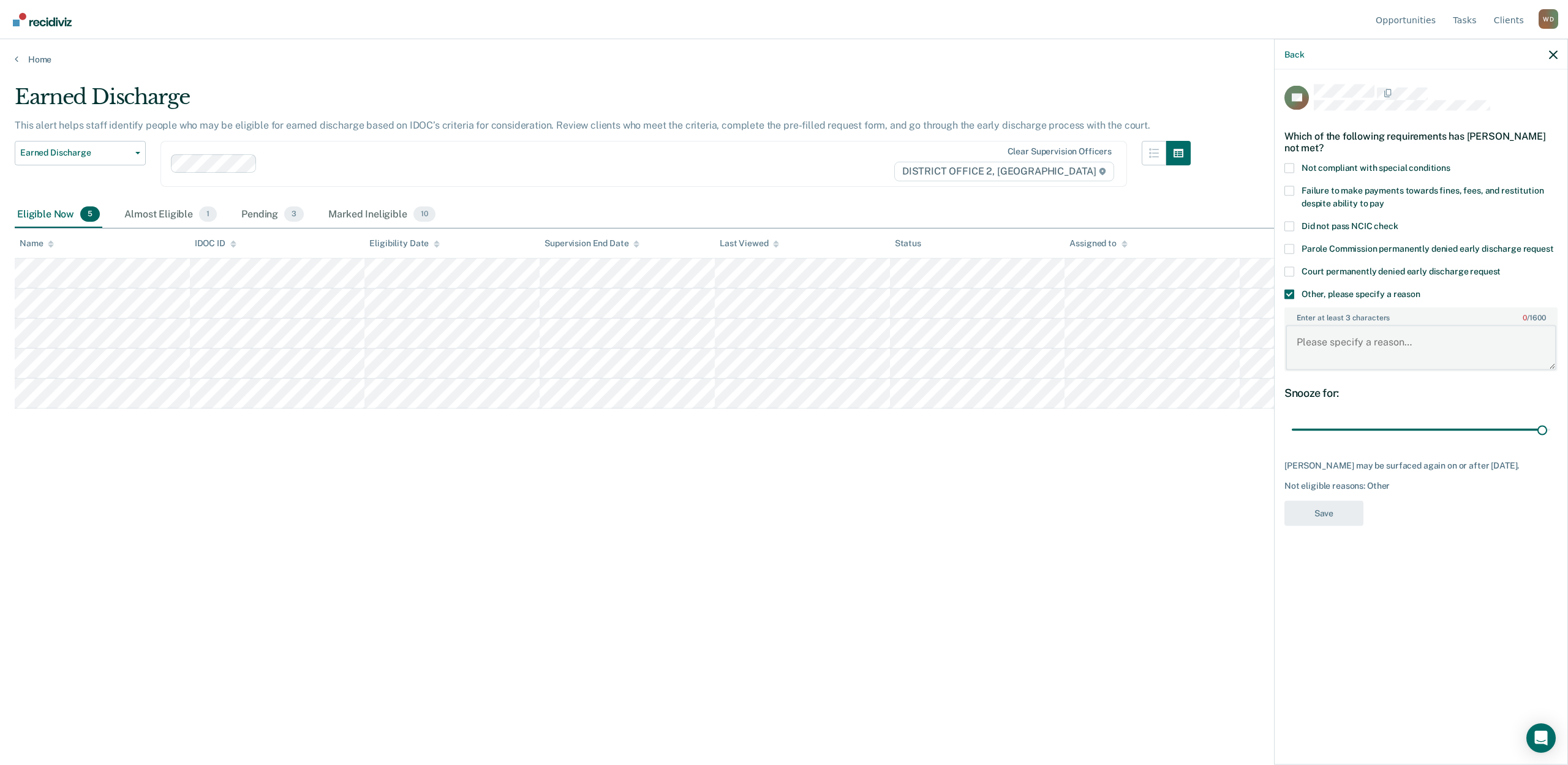
click at [1330, 347] on textarea "Enter at least 3 characters 0 / 1600" at bounding box center [1421, 347] width 270 height 45
type textarea "Currently enrolled in Treatment."
click at [1340, 518] on button "Save" at bounding box center [1324, 513] width 79 height 25
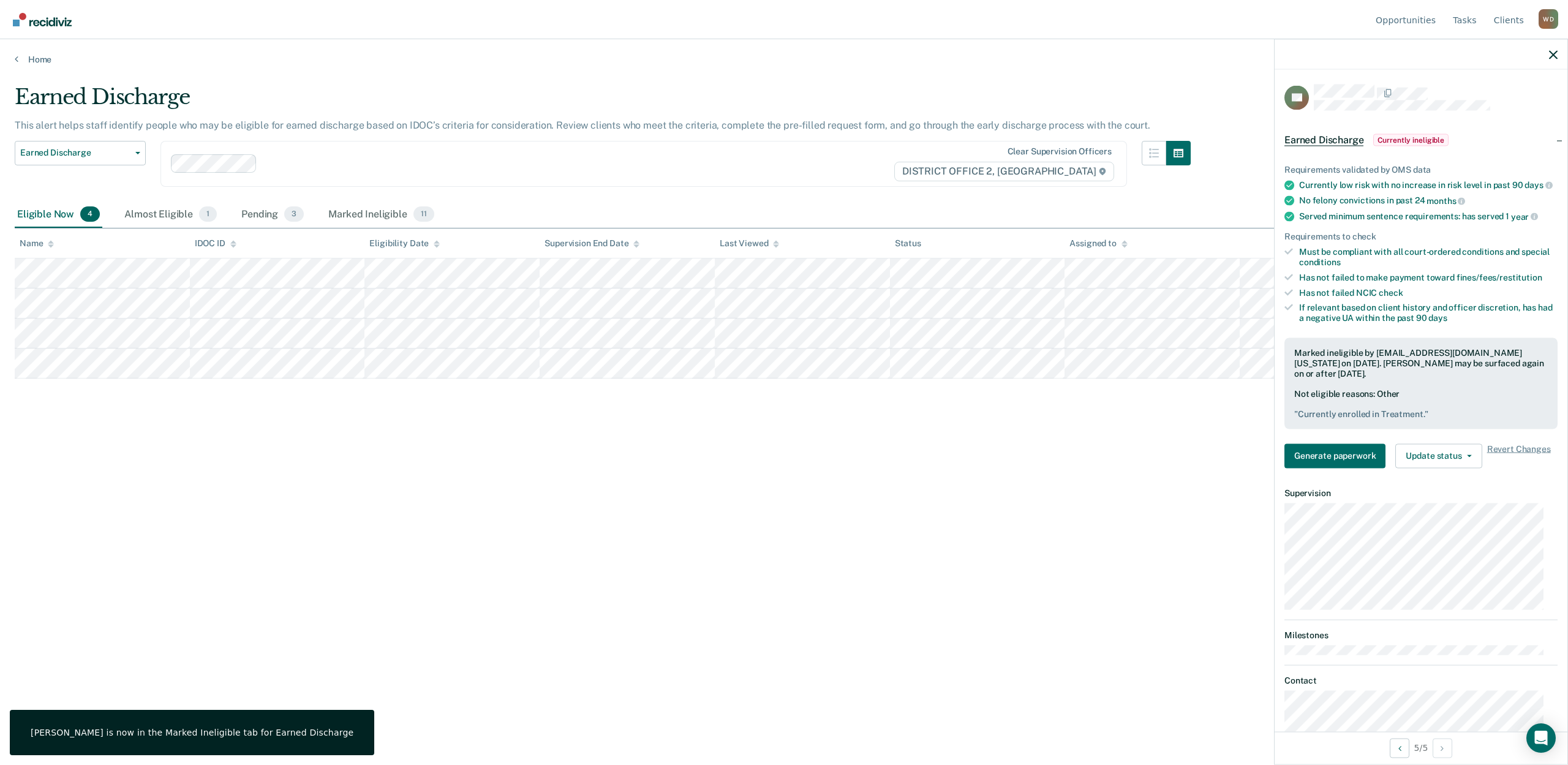
click at [981, 540] on div "Earned Discharge This alert helps staff identify people who may be eligible for…" at bounding box center [784, 378] width 1539 height 588
click at [221, 473] on div "Earned Discharge This alert helps staff identify people who may be eligible for…" at bounding box center [784, 378] width 1539 height 588
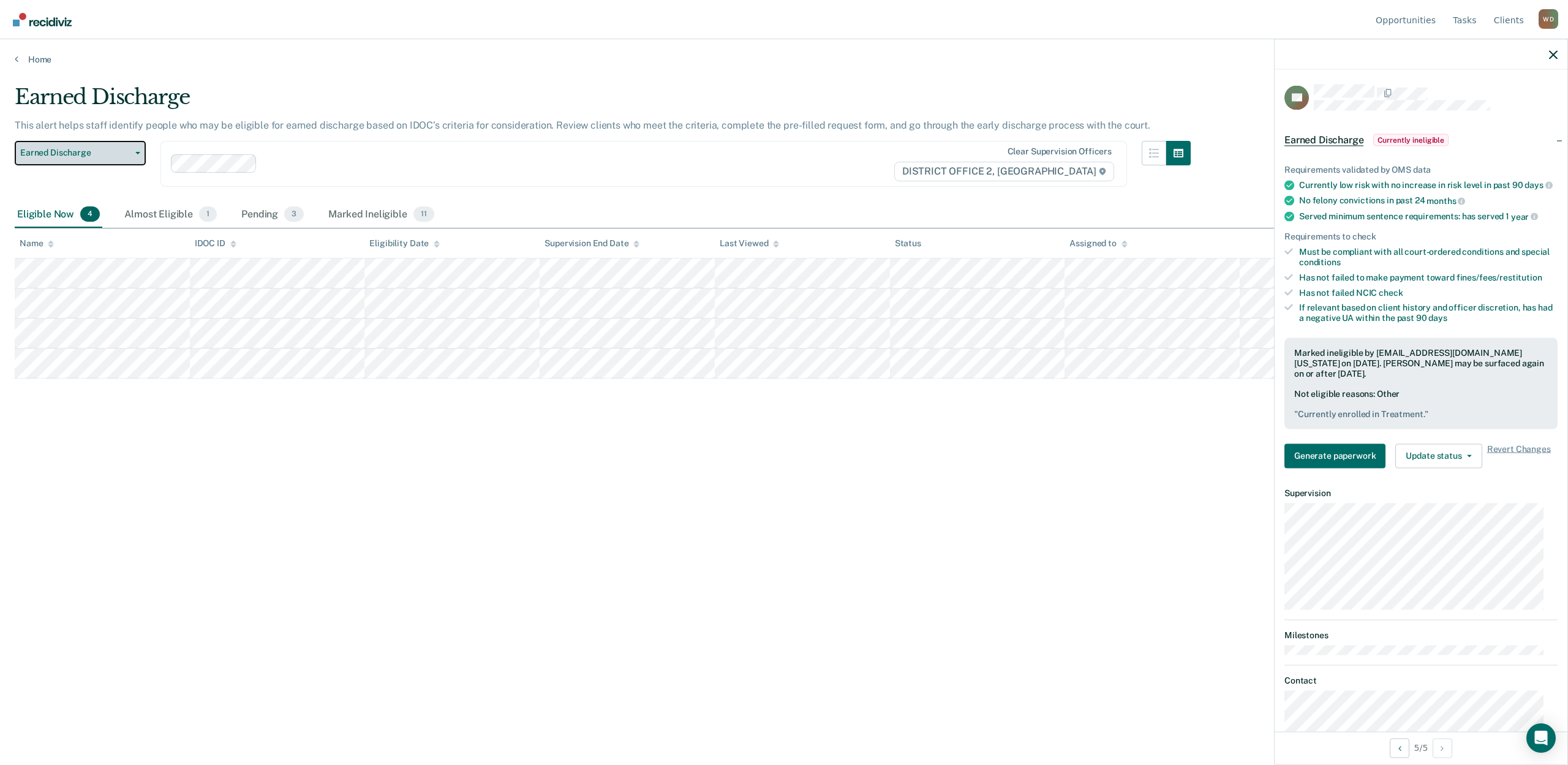
click at [28, 151] on span "Earned Discharge" at bounding box center [75, 152] width 111 height 10
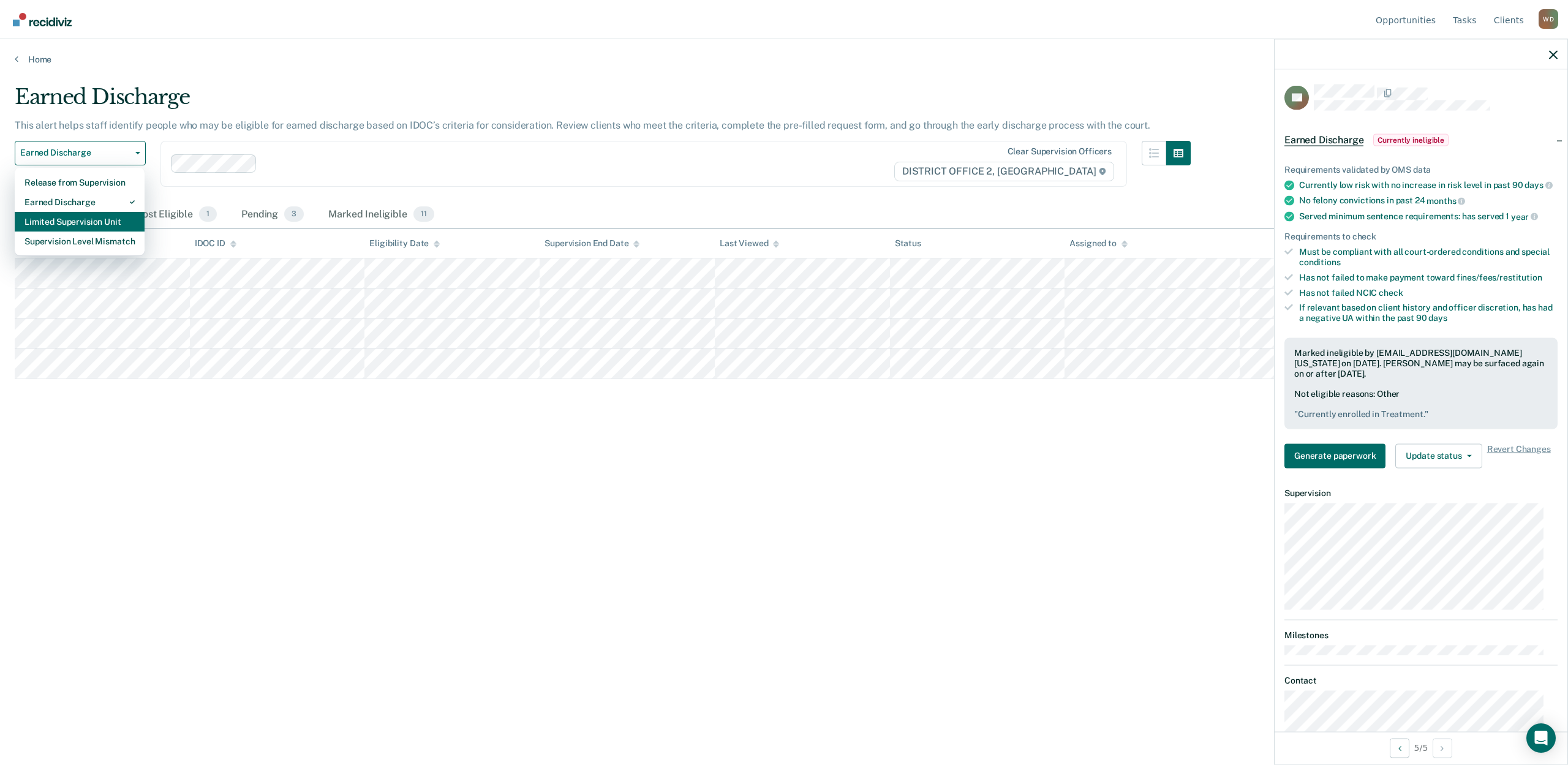
click at [48, 219] on div "Limited Supervision Unit" at bounding box center [80, 221] width 111 height 19
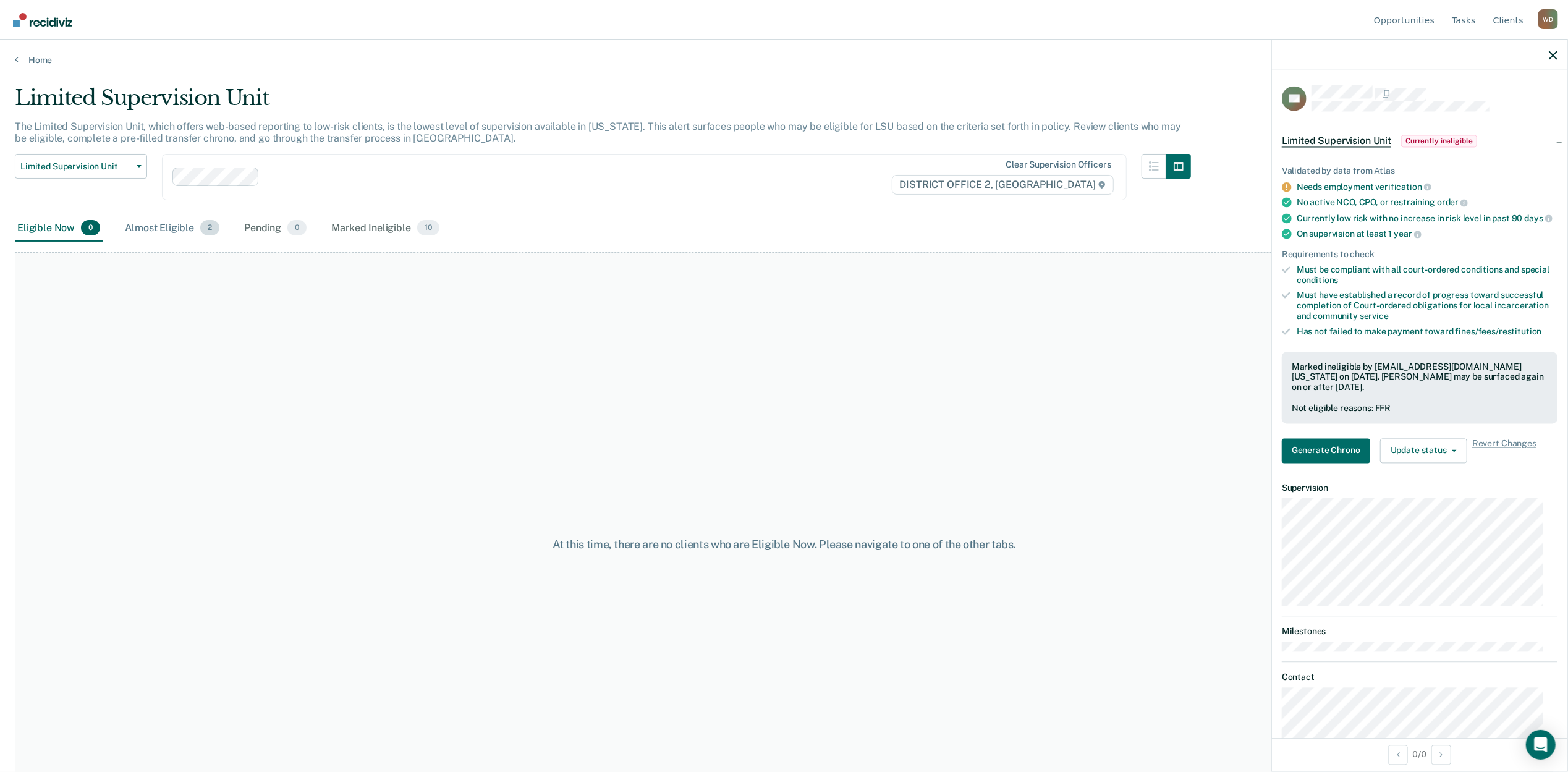
click at [154, 226] on div "Almost Eligible 2" at bounding box center [172, 229] width 100 height 27
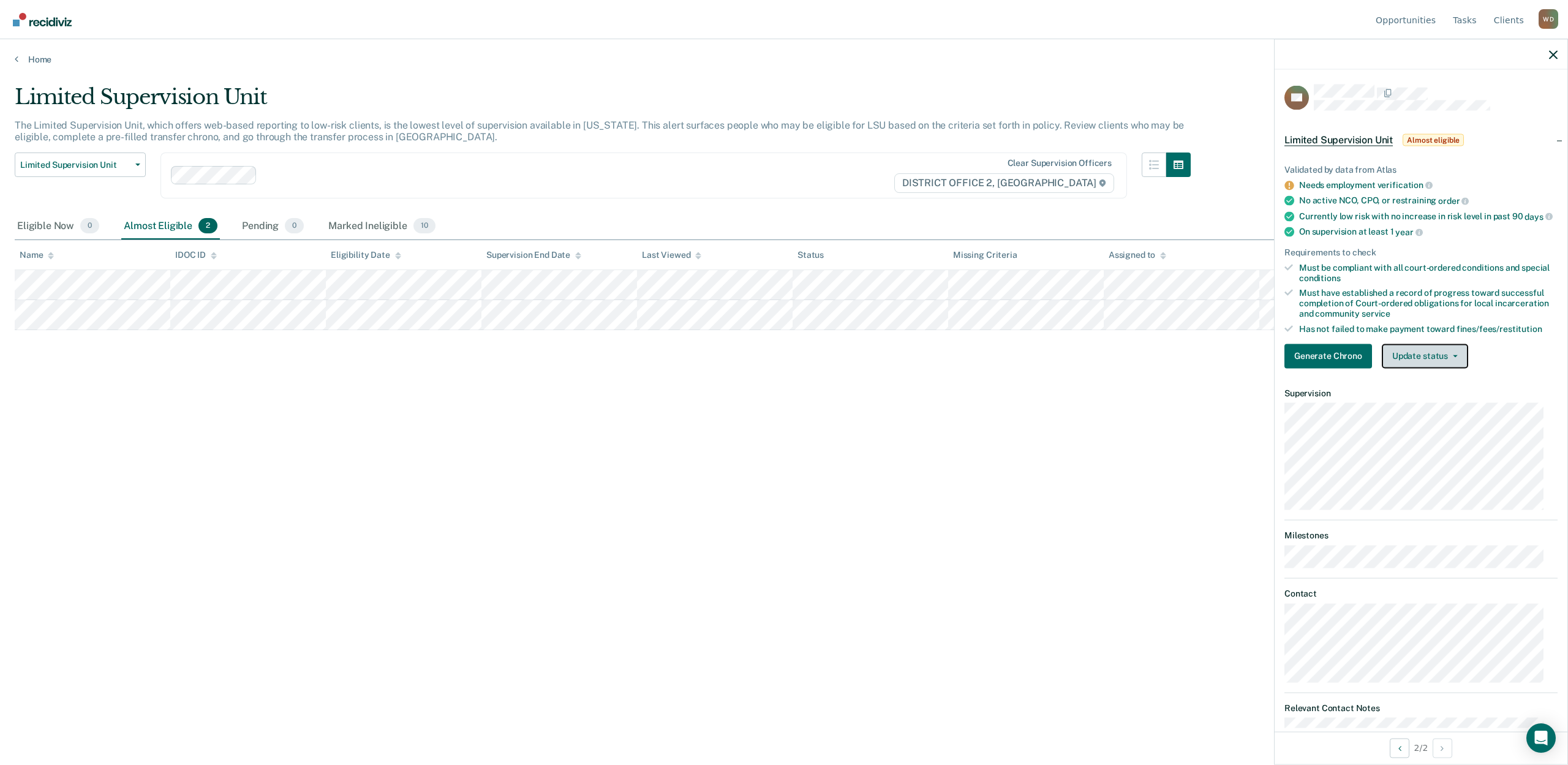
click at [1429, 368] on button "Update status" at bounding box center [1424, 355] width 86 height 24
click at [969, 469] on div "Limited Supervision Unit The Limited Supervision Unit, which offers web-based r…" at bounding box center [784, 378] width 1539 height 588
click at [49, 156] on button "Limited Supervision Unit" at bounding box center [80, 164] width 131 height 24
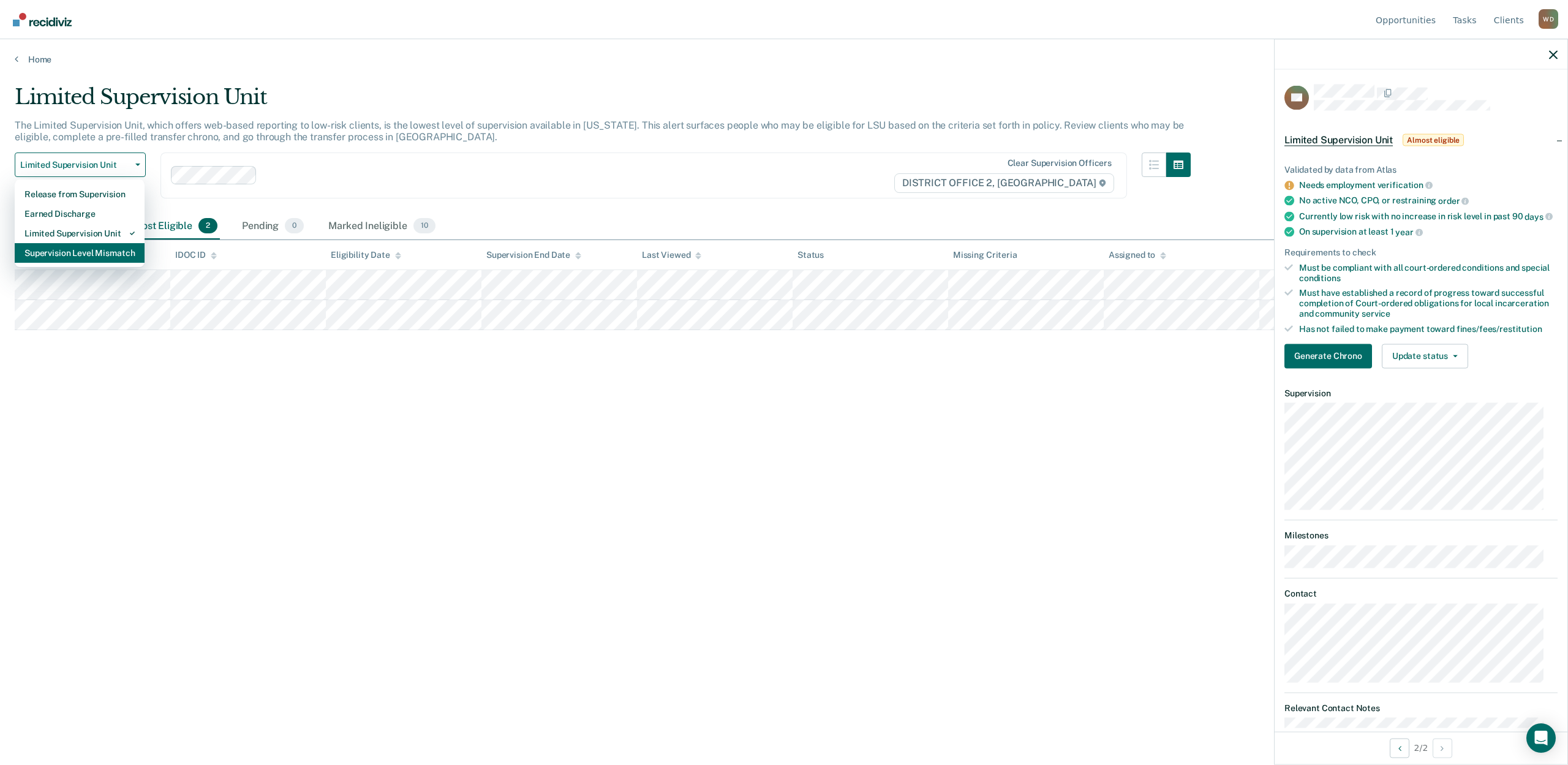
click at [63, 248] on div "Supervision Level Mismatch" at bounding box center [80, 252] width 111 height 19
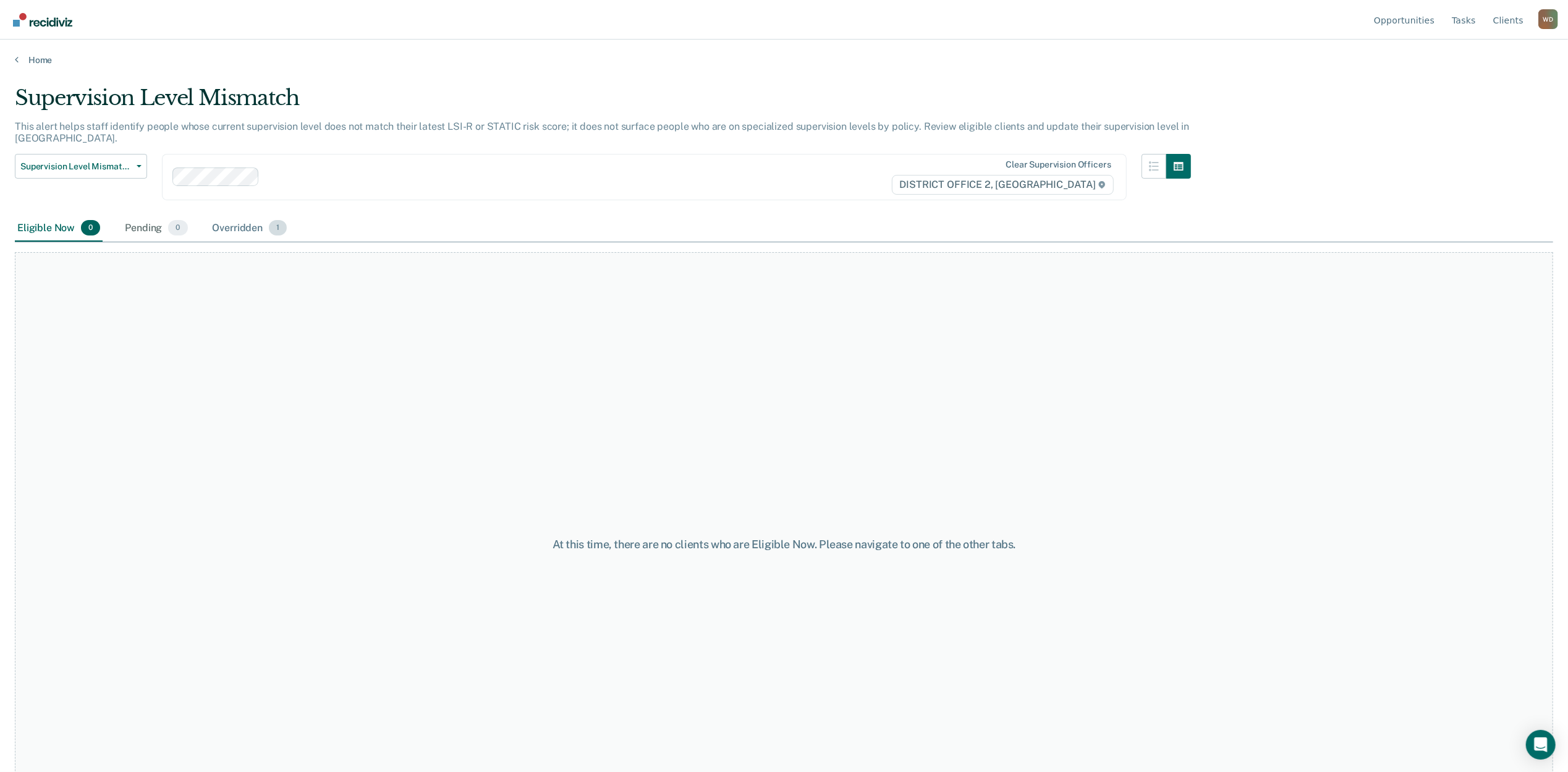
click at [251, 228] on div "Overridden 1" at bounding box center [250, 229] width 79 height 27
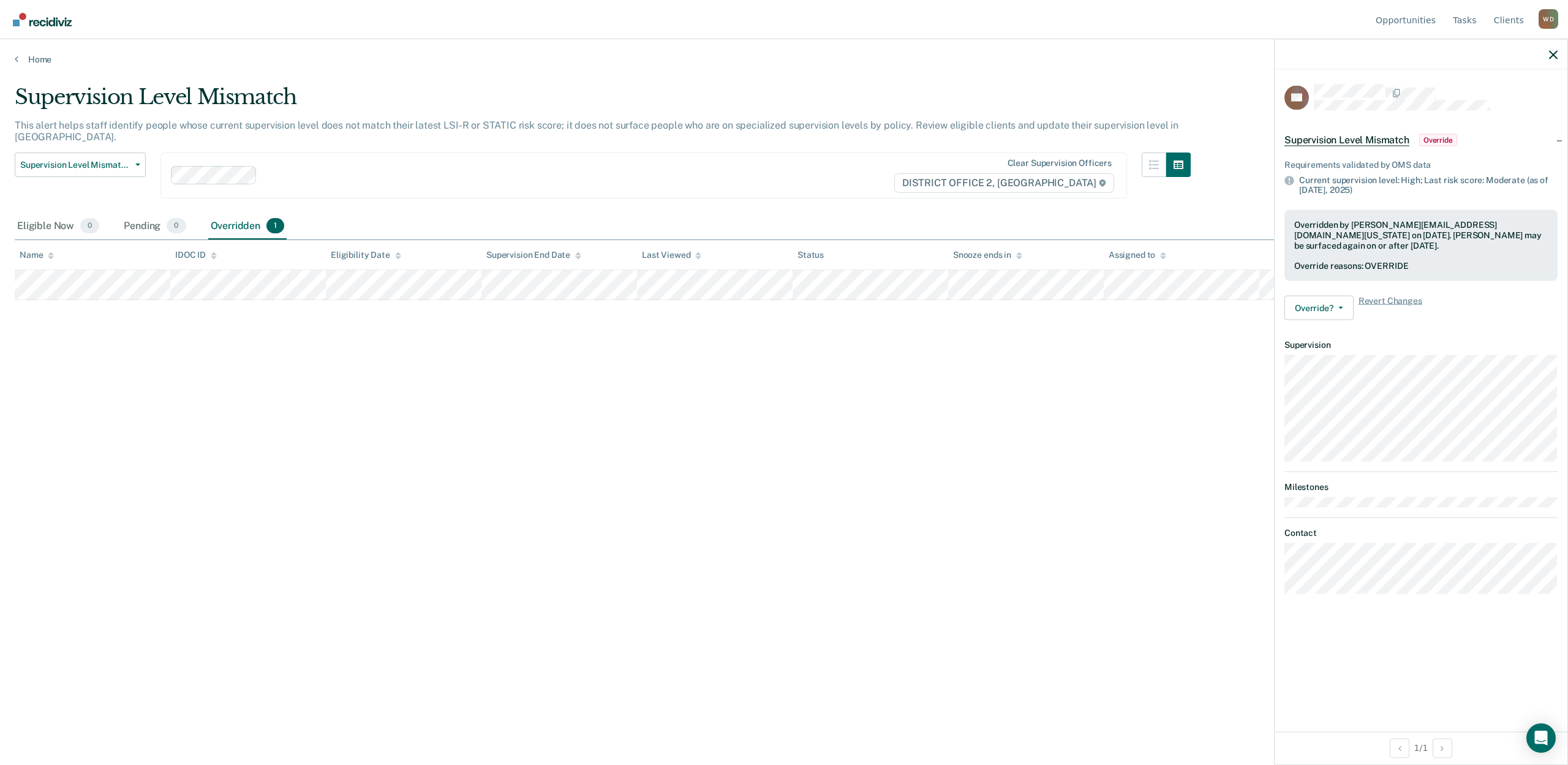
click at [284, 468] on div "Supervision Level Mismatch This alert helps staff identify people whose current…" at bounding box center [784, 378] width 1539 height 588
click at [373, 428] on div "Supervision Level Mismatch This alert helps staff identify people whose current…" at bounding box center [784, 378] width 1539 height 588
click at [42, 231] on div "Eligible Now 0" at bounding box center [59, 227] width 87 height 27
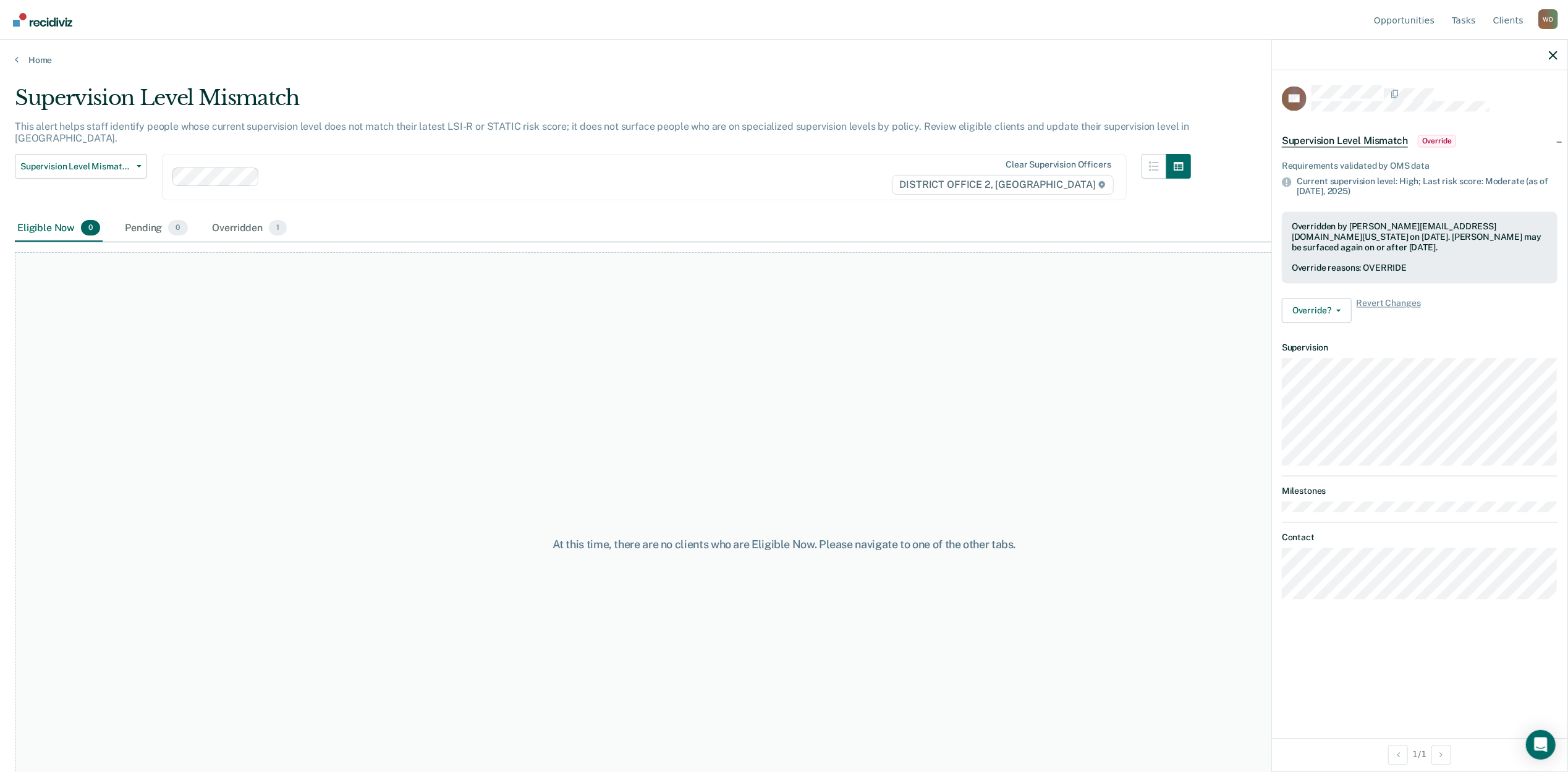
click at [1560, 54] on div at bounding box center [1420, 55] width 296 height 31
click at [1550, 54] on icon "button" at bounding box center [1553, 55] width 8 height 8
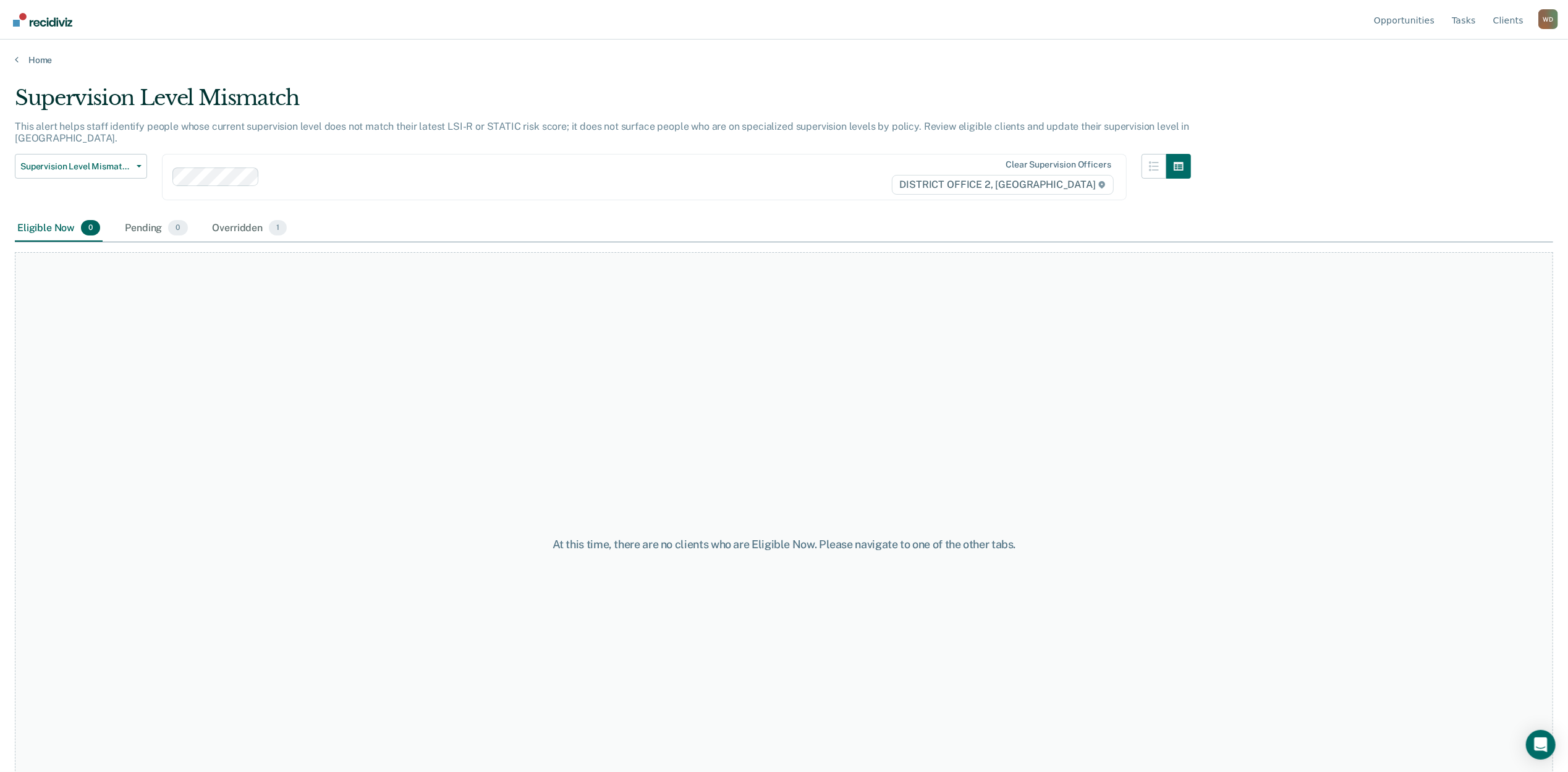
click at [35, 0] on link "Go to Recidiviz Home" at bounding box center [43, 19] width 66 height 39
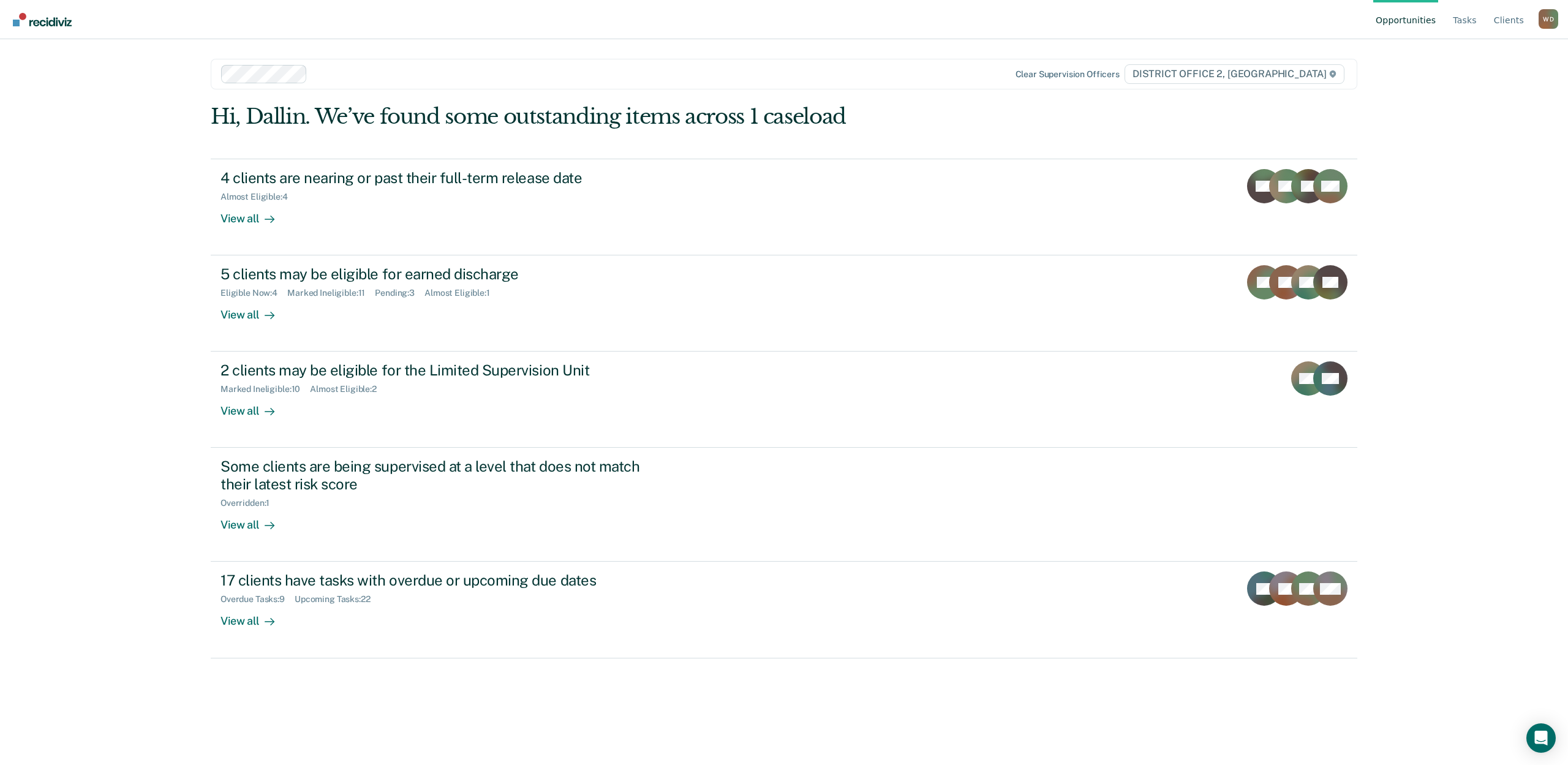
click at [35, 15] on img "Go to Recidiviz Home" at bounding box center [42, 19] width 59 height 13
click at [1478, 17] on link "Tasks" at bounding box center [1464, 19] width 28 height 39
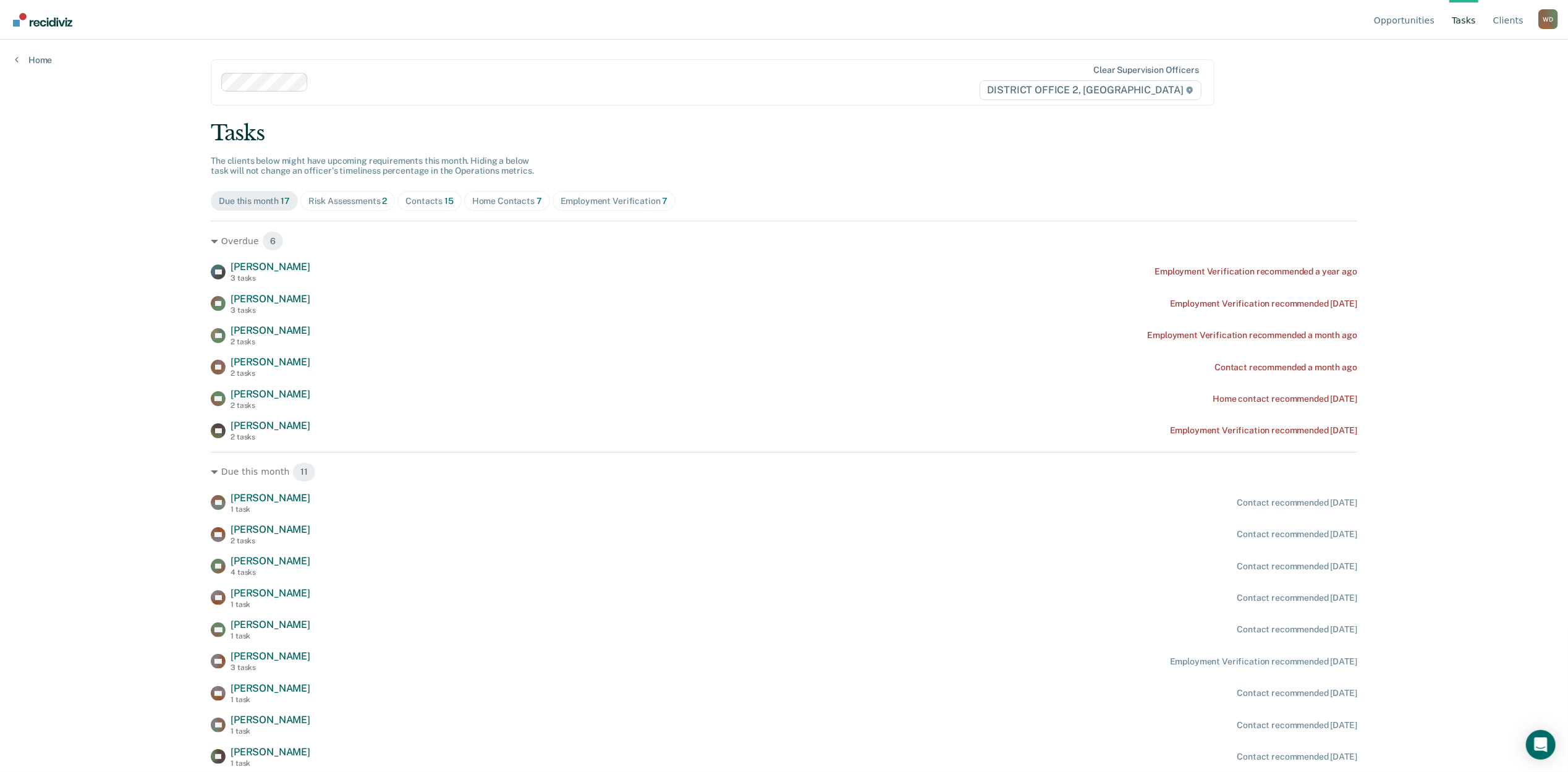
click at [508, 196] on div "Home Contacts 7" at bounding box center [507, 201] width 70 height 10
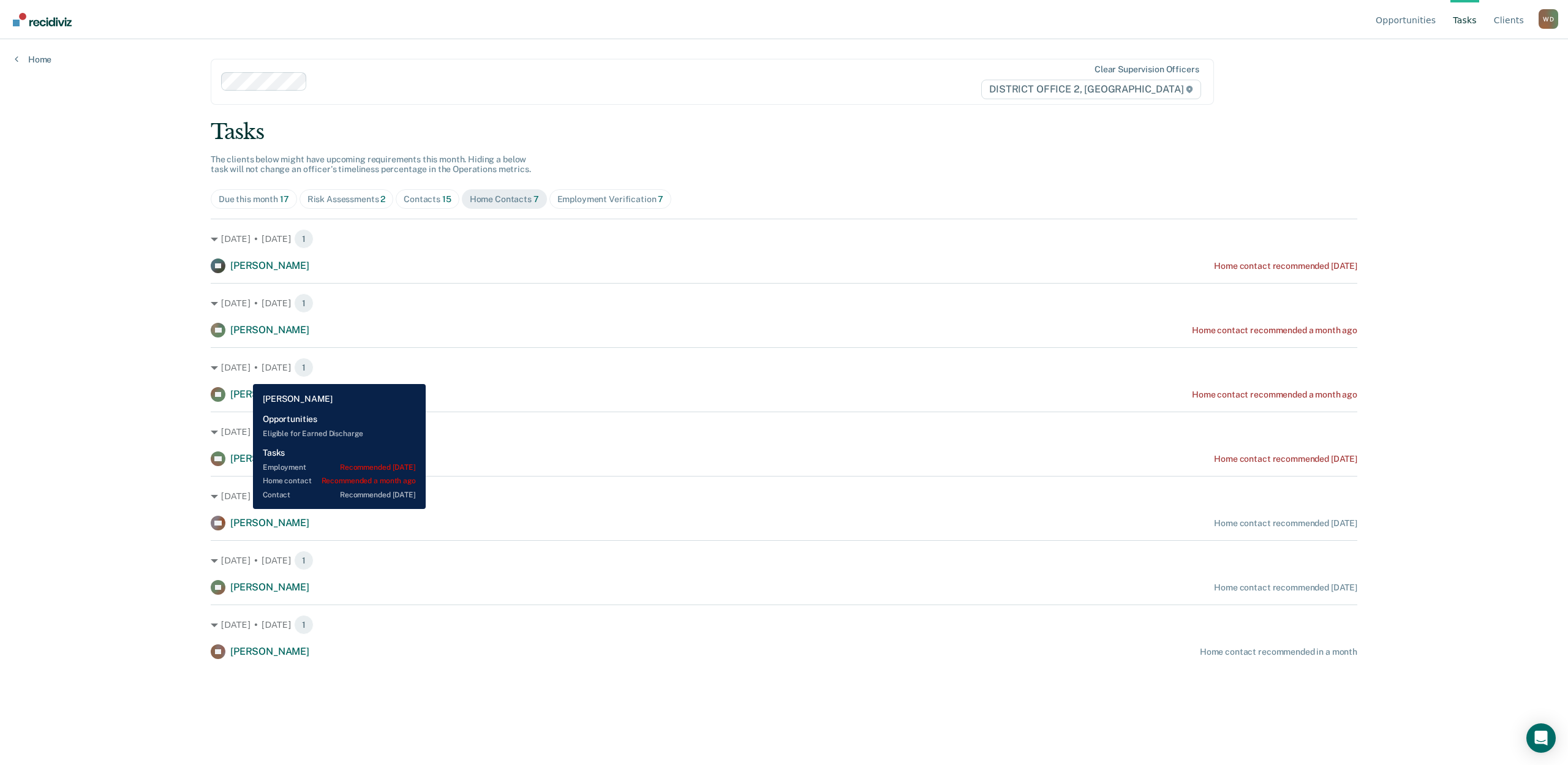
click at [244, 388] on span "[PERSON_NAME]" at bounding box center [270, 394] width 79 height 12
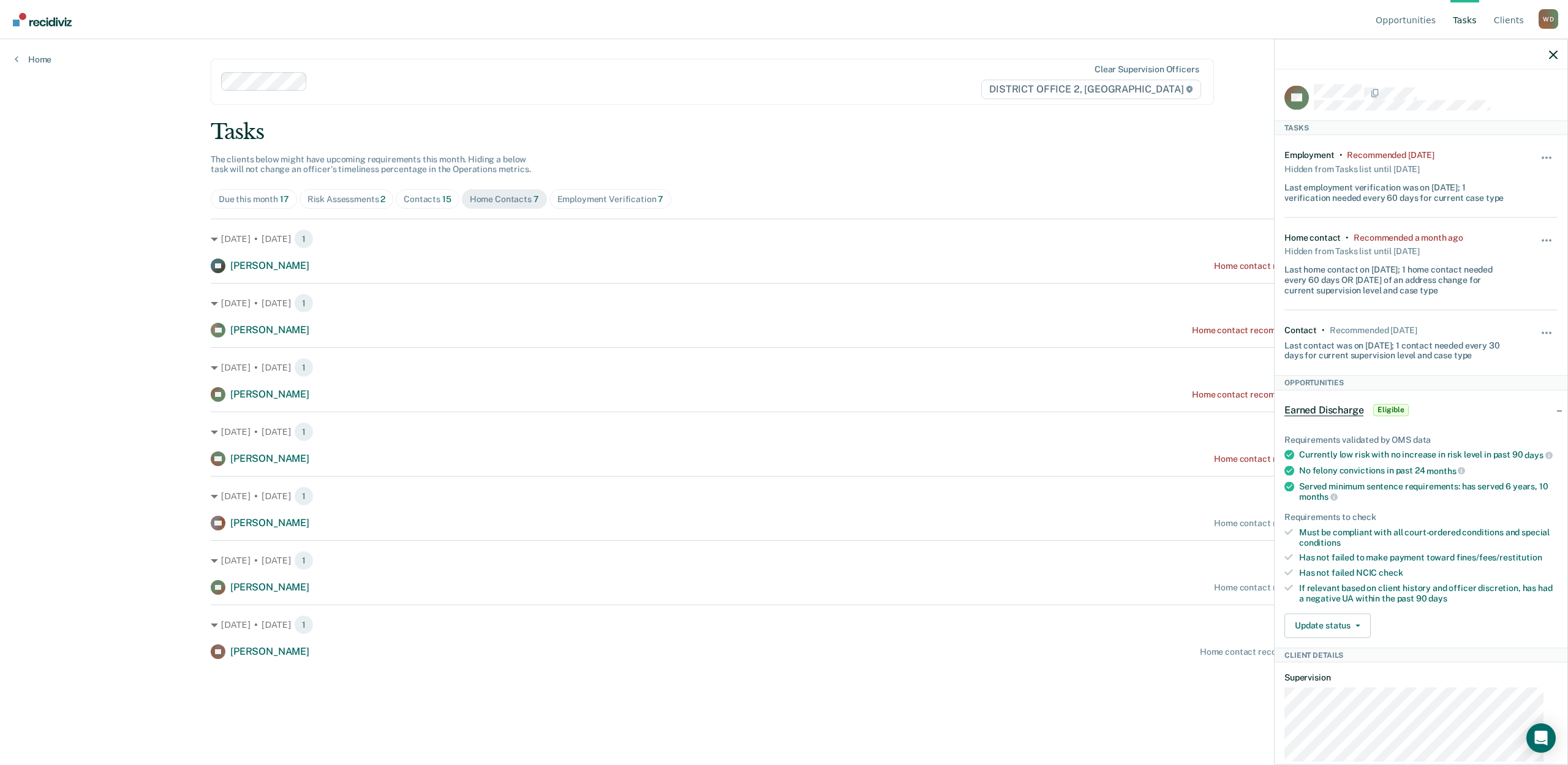
click at [120, 376] on div "Opportunities Tasks Client s Warnick, Dallin W D Profile How it works Log Out H…" at bounding box center [784, 382] width 1568 height 765
